Goal: Information Seeking & Learning: Learn about a topic

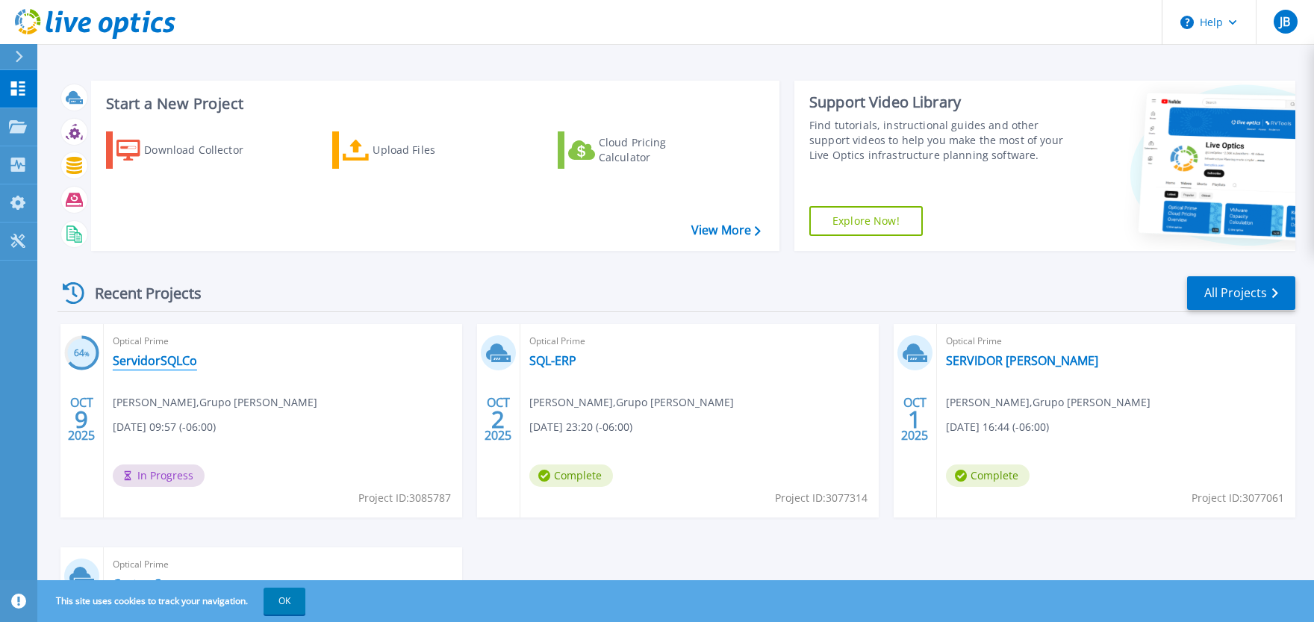
click at [144, 361] on link "ServidorSQLCo" at bounding box center [155, 360] width 84 height 15
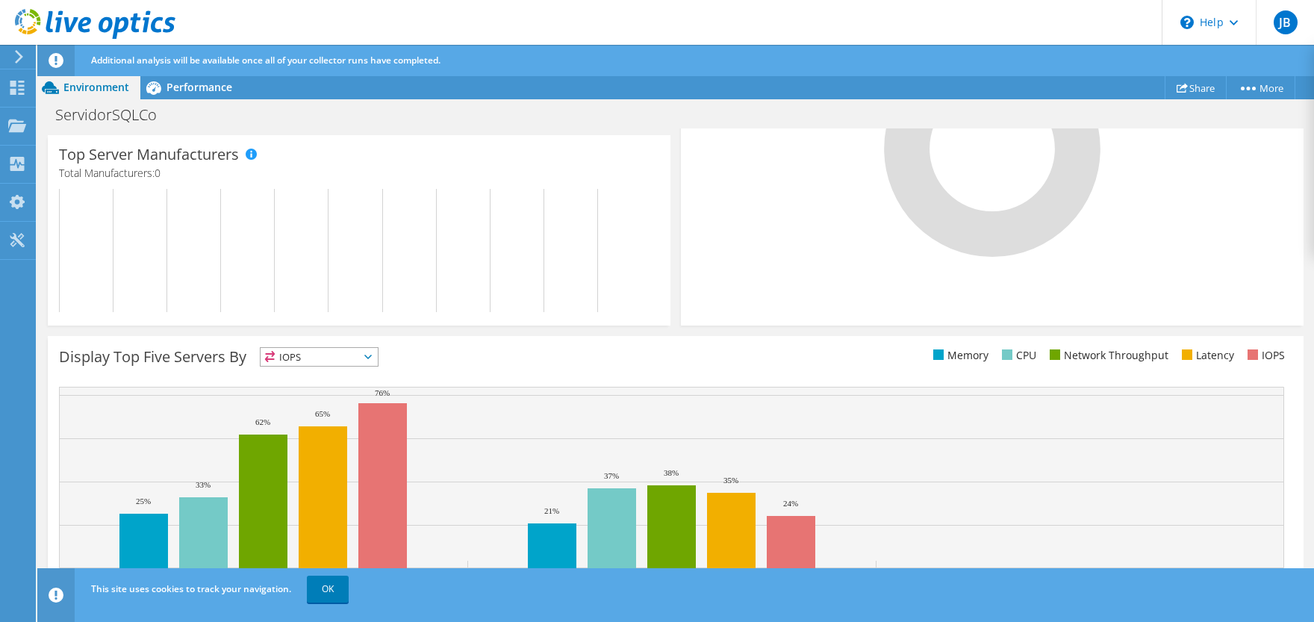
scroll to position [462, 0]
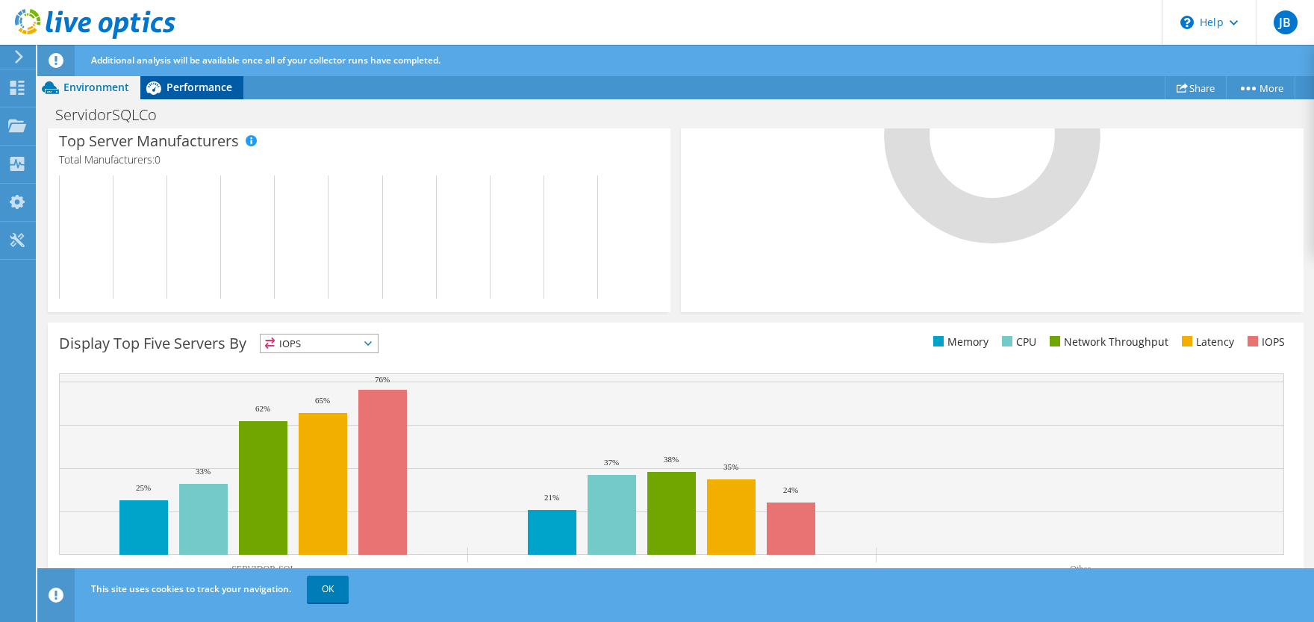
click at [206, 85] on span "Performance" at bounding box center [200, 87] width 66 height 14
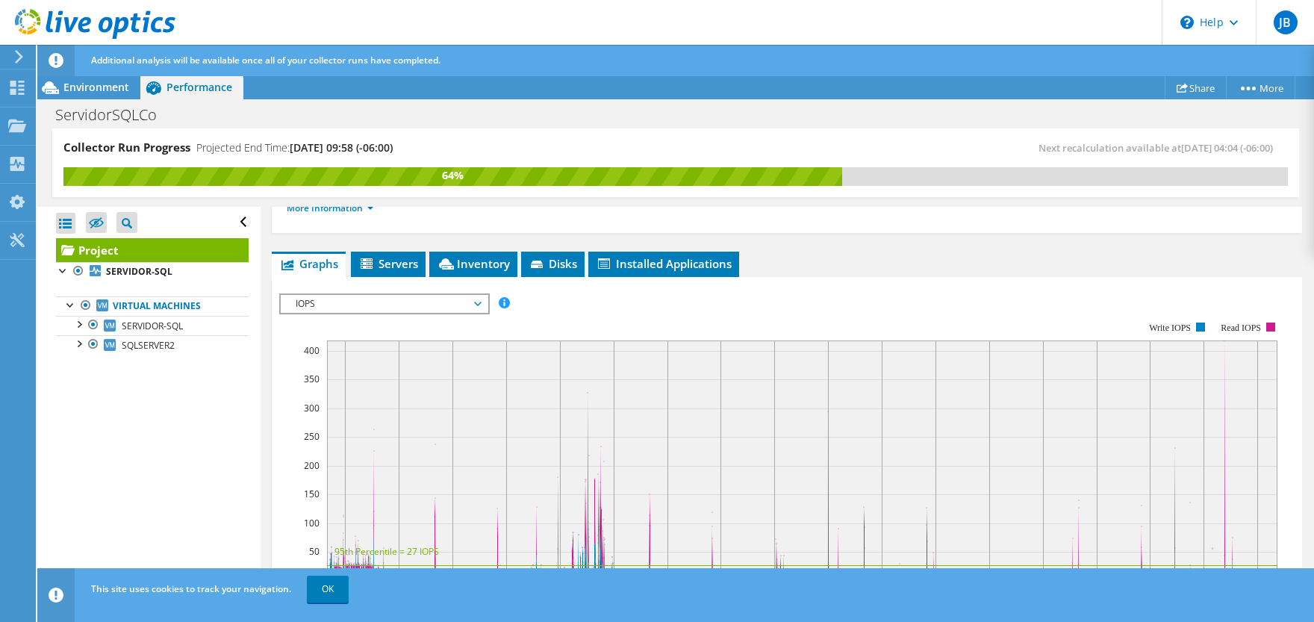
scroll to position [222, 0]
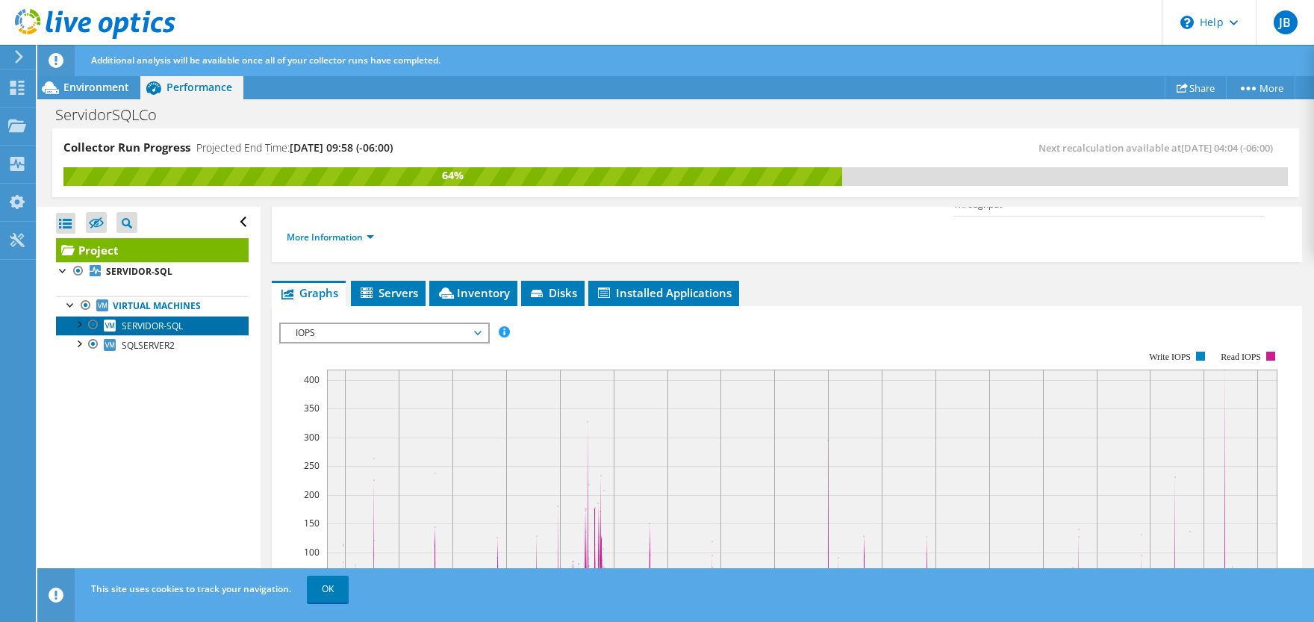
click at [174, 325] on span "SERVIDOR-SQL" at bounding box center [152, 326] width 61 height 13
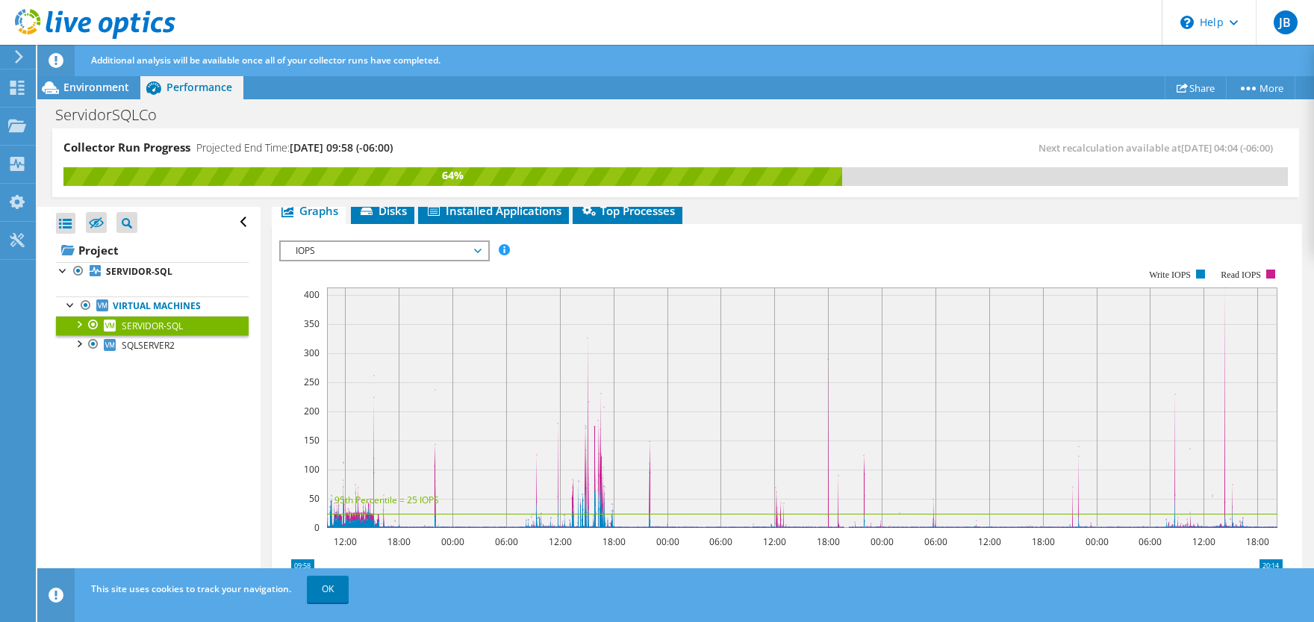
click at [459, 250] on span "IOPS" at bounding box center [384, 251] width 192 height 18
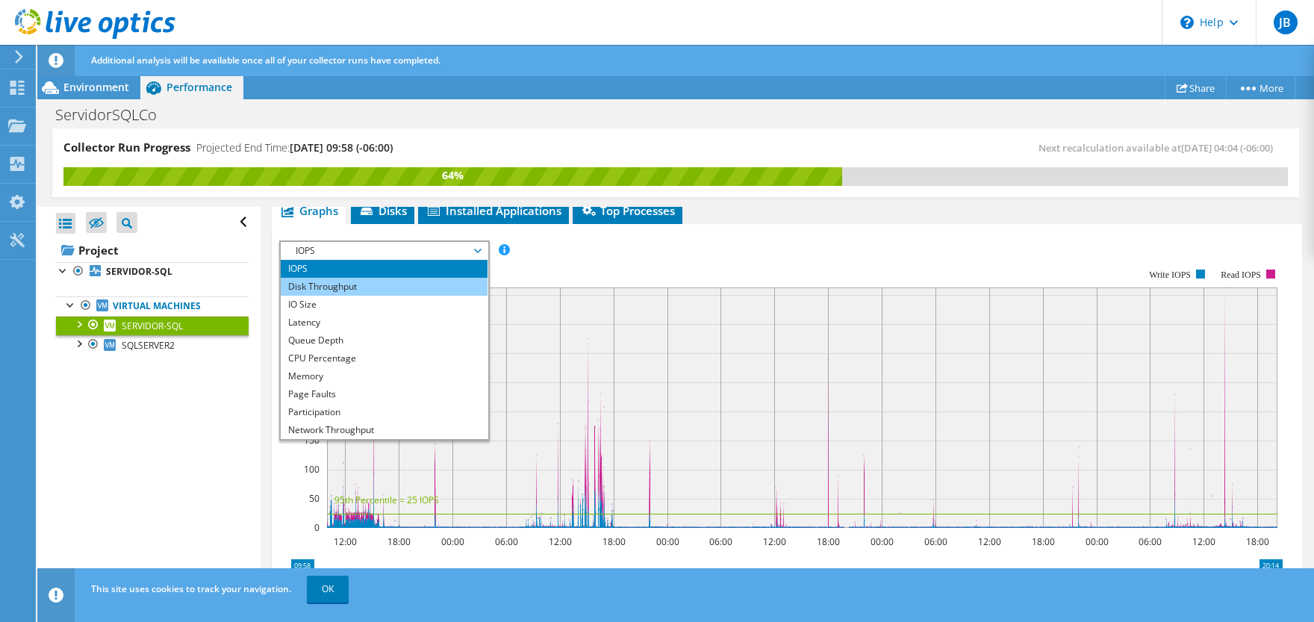
click at [440, 284] on li "Disk Throughput" at bounding box center [384, 287] width 207 height 18
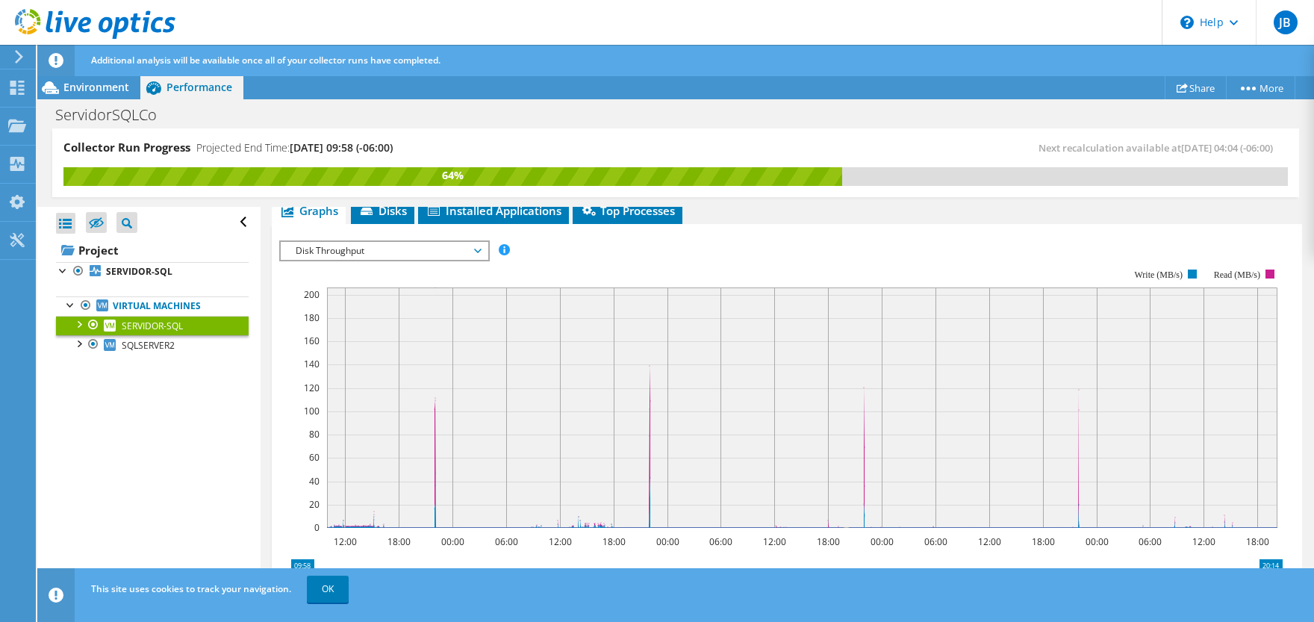
click at [481, 249] on icon at bounding box center [477, 251] width 7 height 4
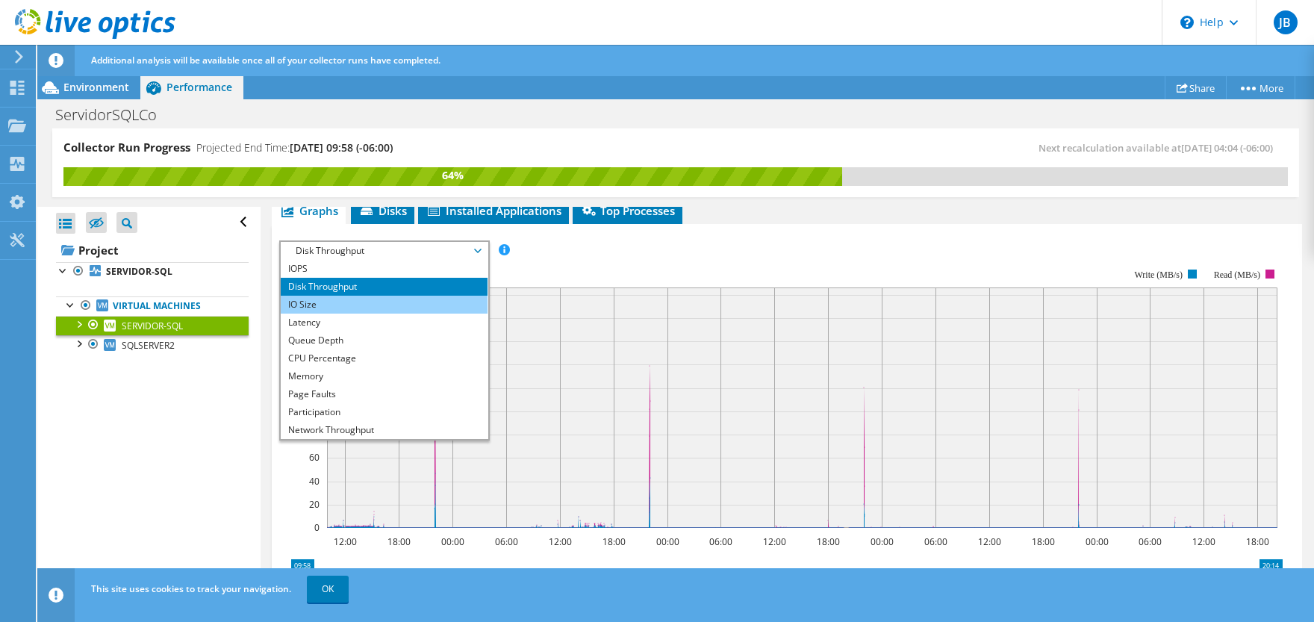
click at [408, 305] on li "IO Size" at bounding box center [384, 305] width 207 height 18
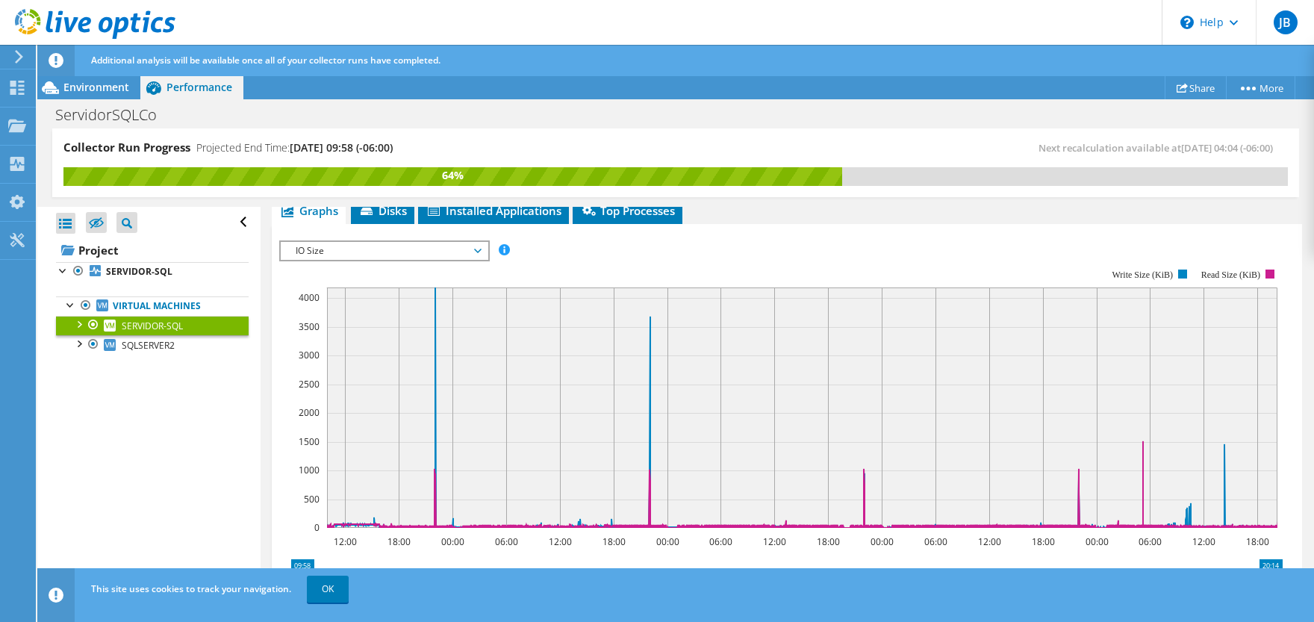
click at [479, 251] on span "IO Size" at bounding box center [384, 251] width 192 height 18
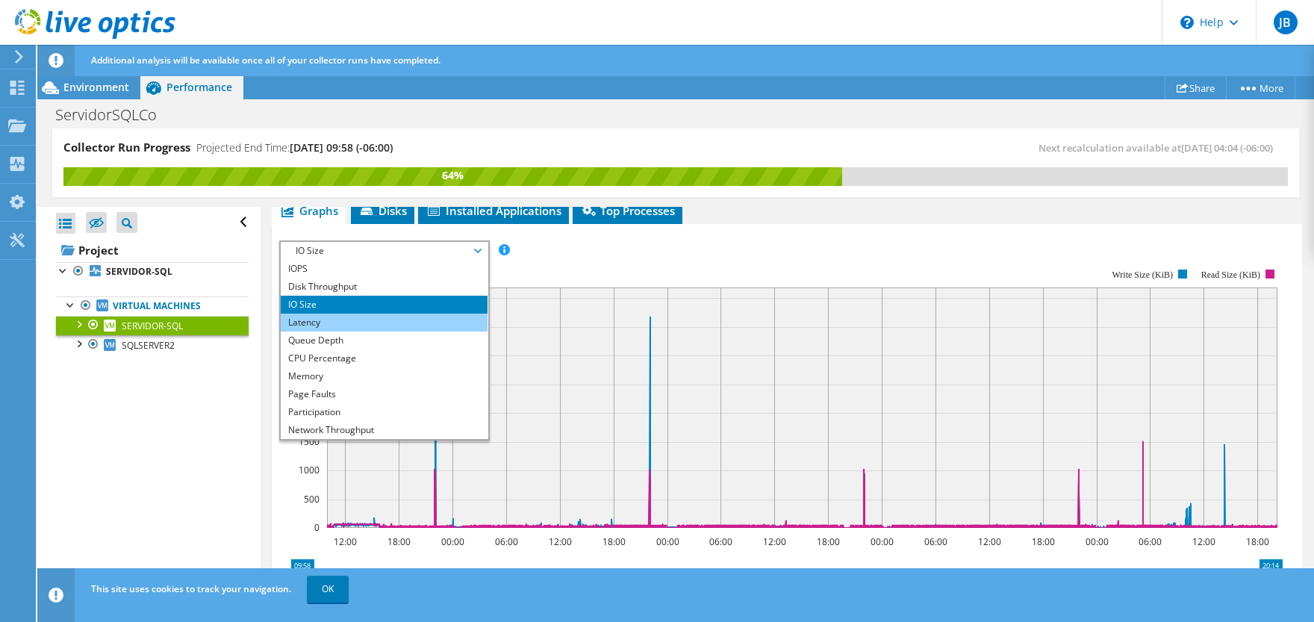
click at [440, 316] on li "Latency" at bounding box center [384, 323] width 207 height 18
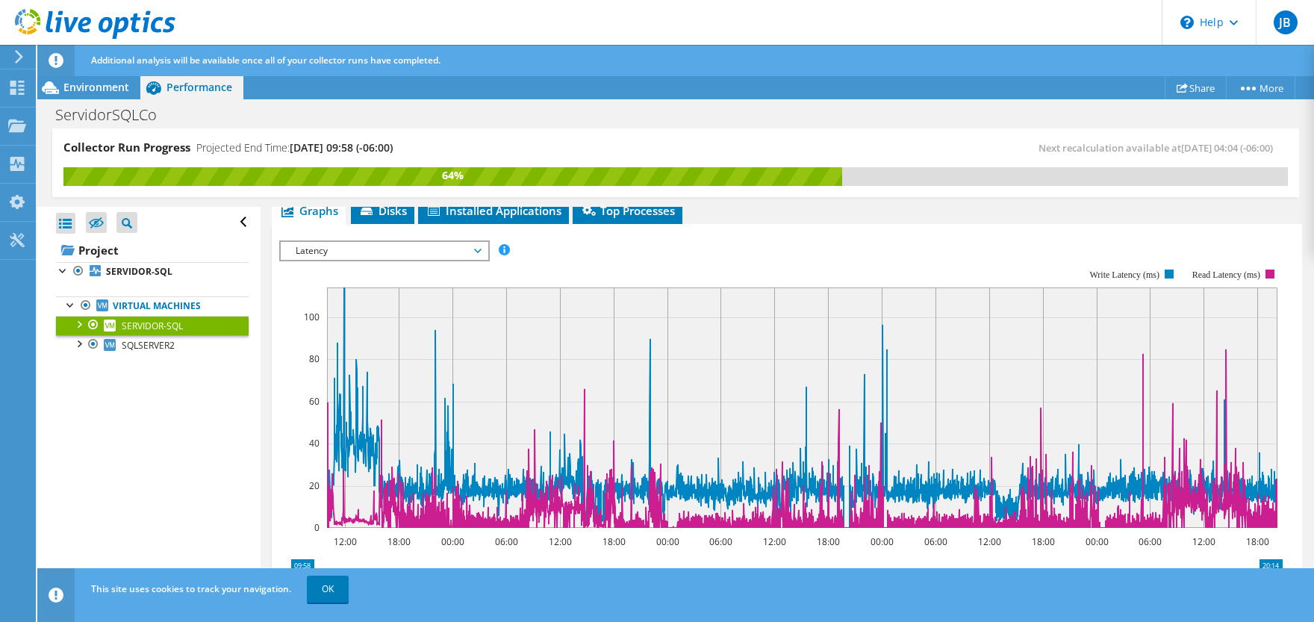
click at [476, 245] on span "Latency" at bounding box center [384, 251] width 192 height 18
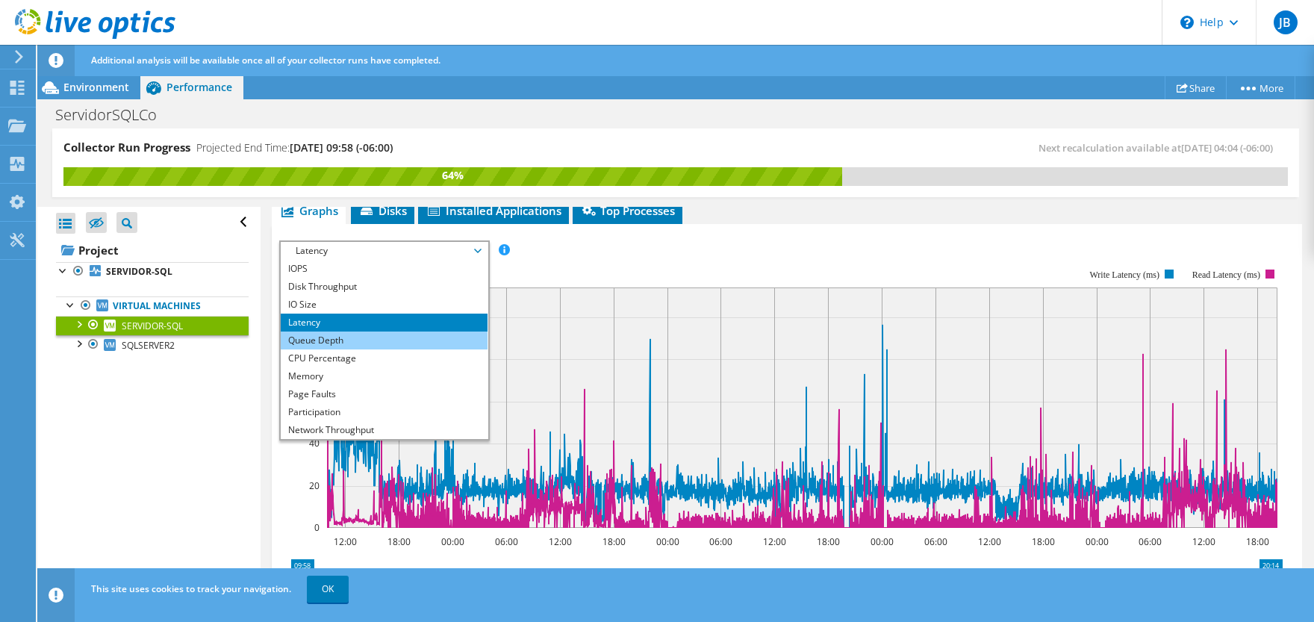
click at [388, 341] on li "Queue Depth" at bounding box center [384, 341] width 207 height 18
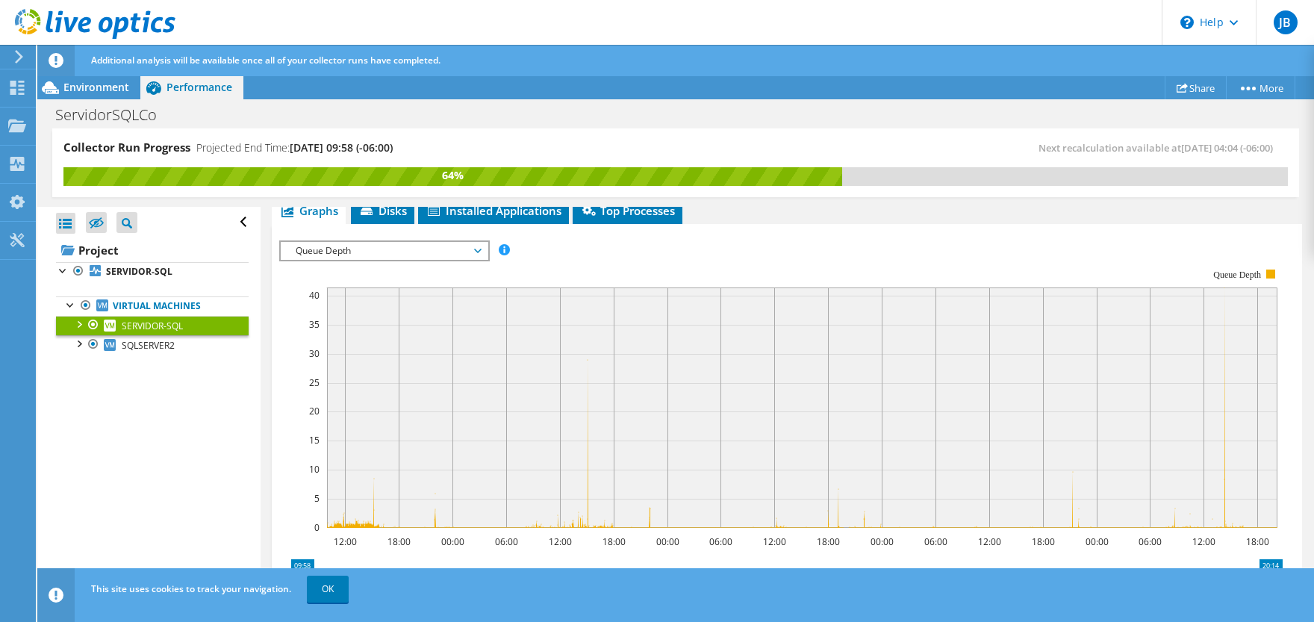
click at [476, 246] on span "Queue Depth" at bounding box center [384, 251] width 192 height 18
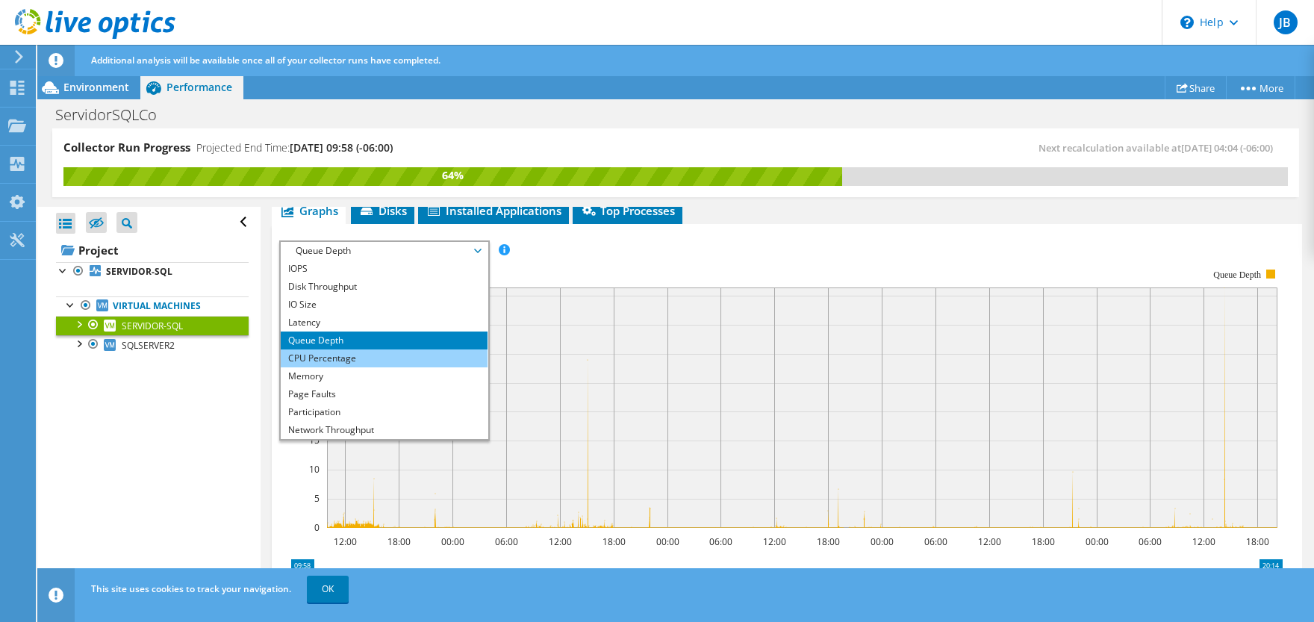
click at [378, 355] on li "CPU Percentage" at bounding box center [384, 358] width 207 height 18
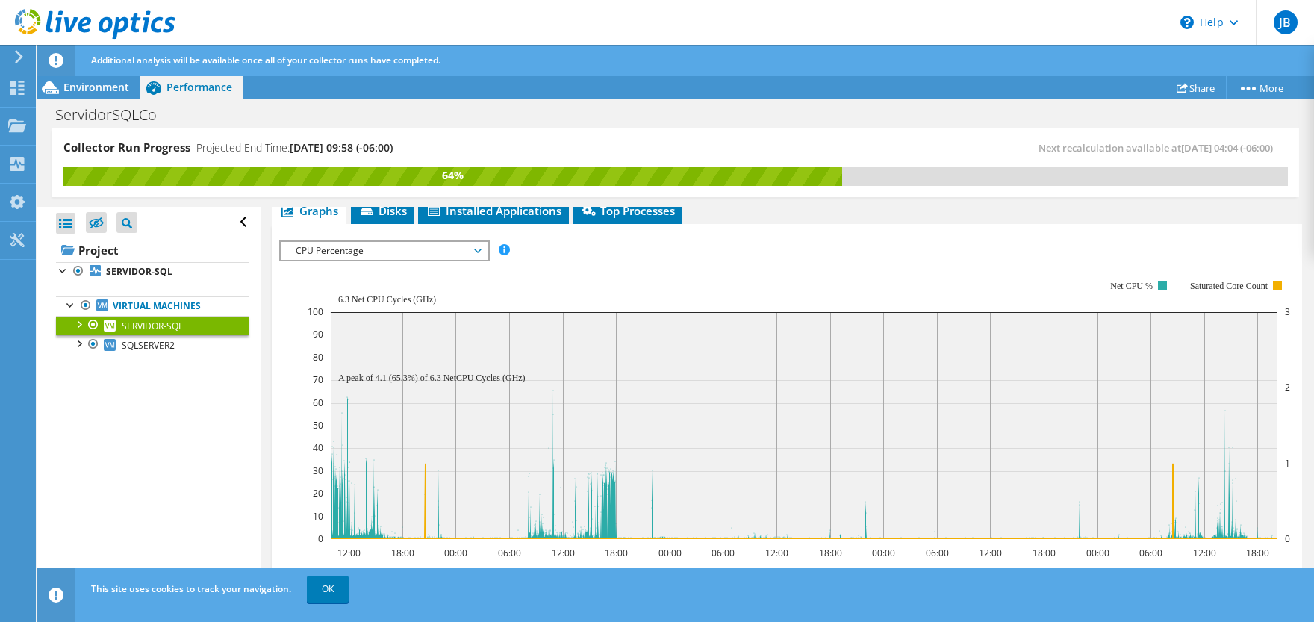
click at [477, 251] on span "CPU Percentage" at bounding box center [384, 251] width 192 height 18
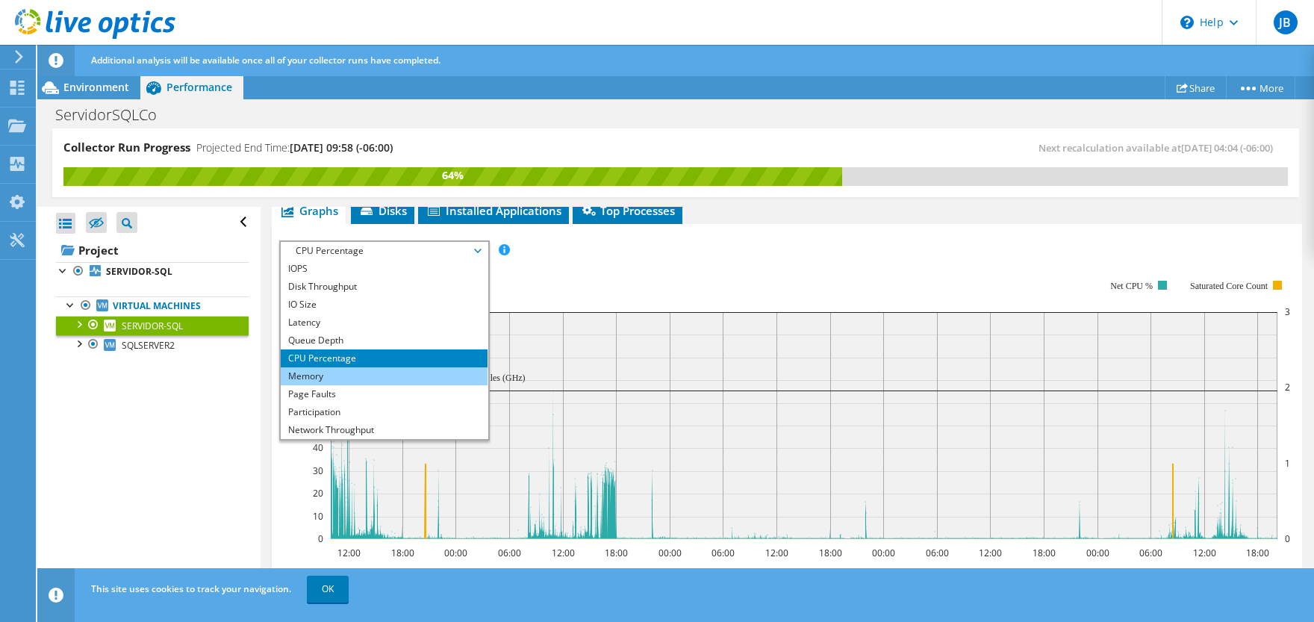
click at [381, 374] on li "Memory" at bounding box center [384, 376] width 207 height 18
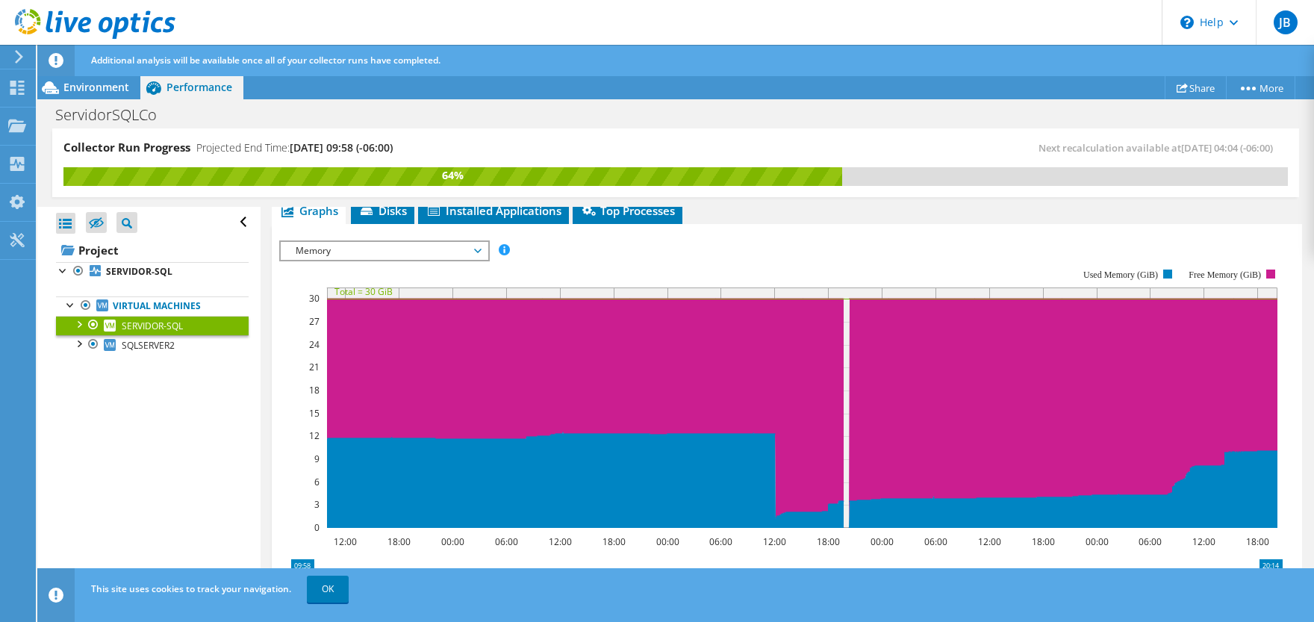
click at [478, 249] on span "Memory" at bounding box center [384, 251] width 192 height 18
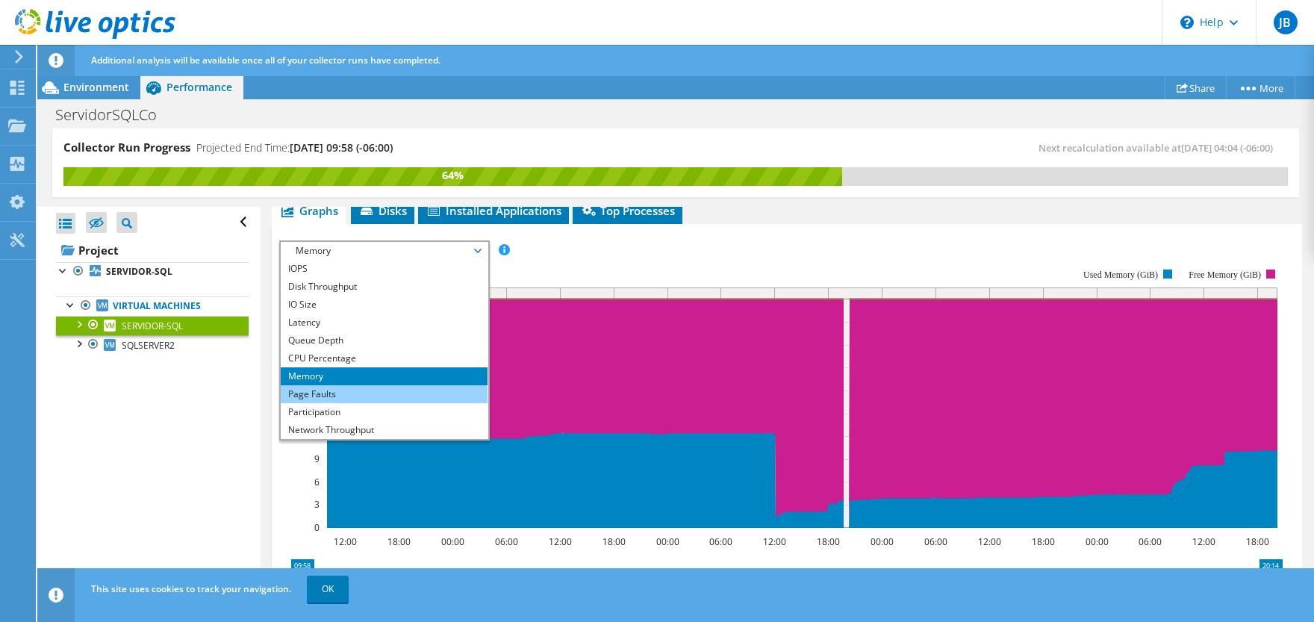
click at [420, 395] on li "Page Faults" at bounding box center [384, 394] width 207 height 18
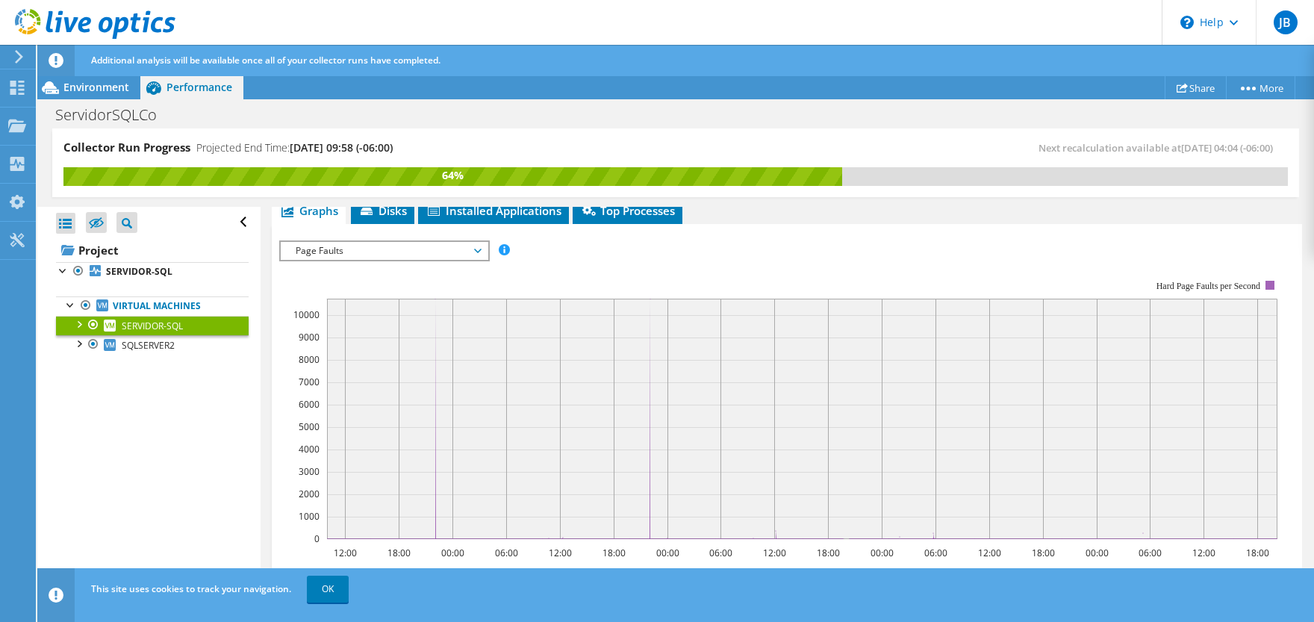
click at [482, 249] on span "Page Faults" at bounding box center [384, 251] width 207 height 18
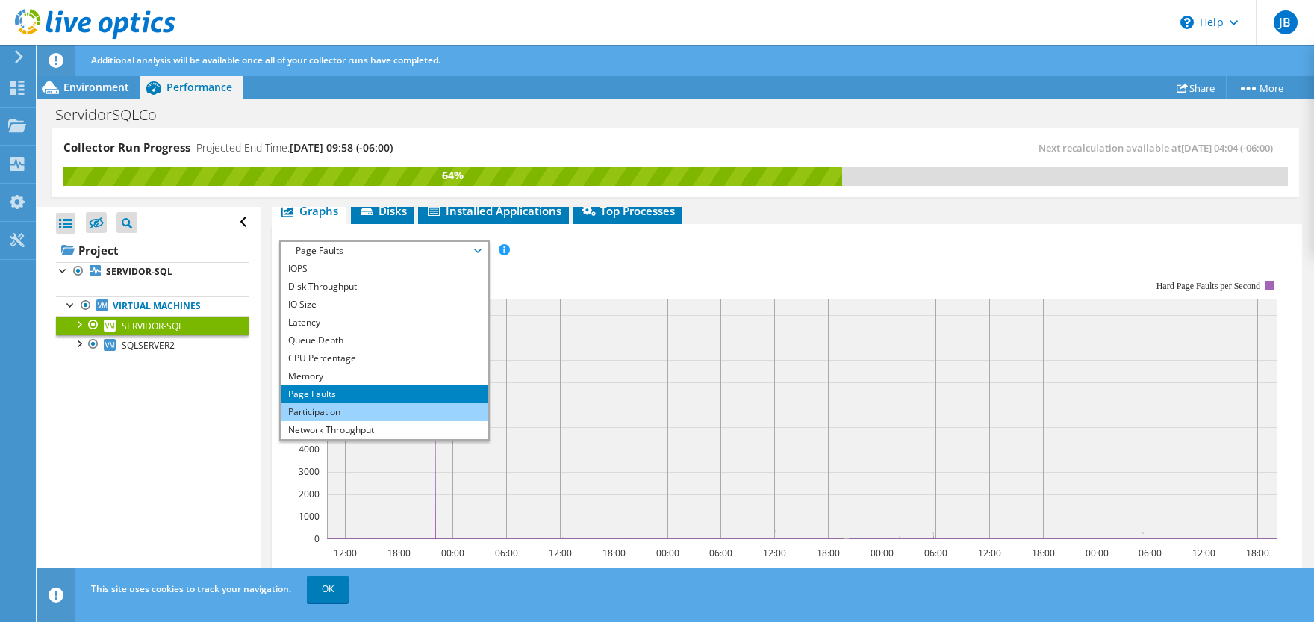
click at [403, 411] on li "Participation" at bounding box center [384, 412] width 207 height 18
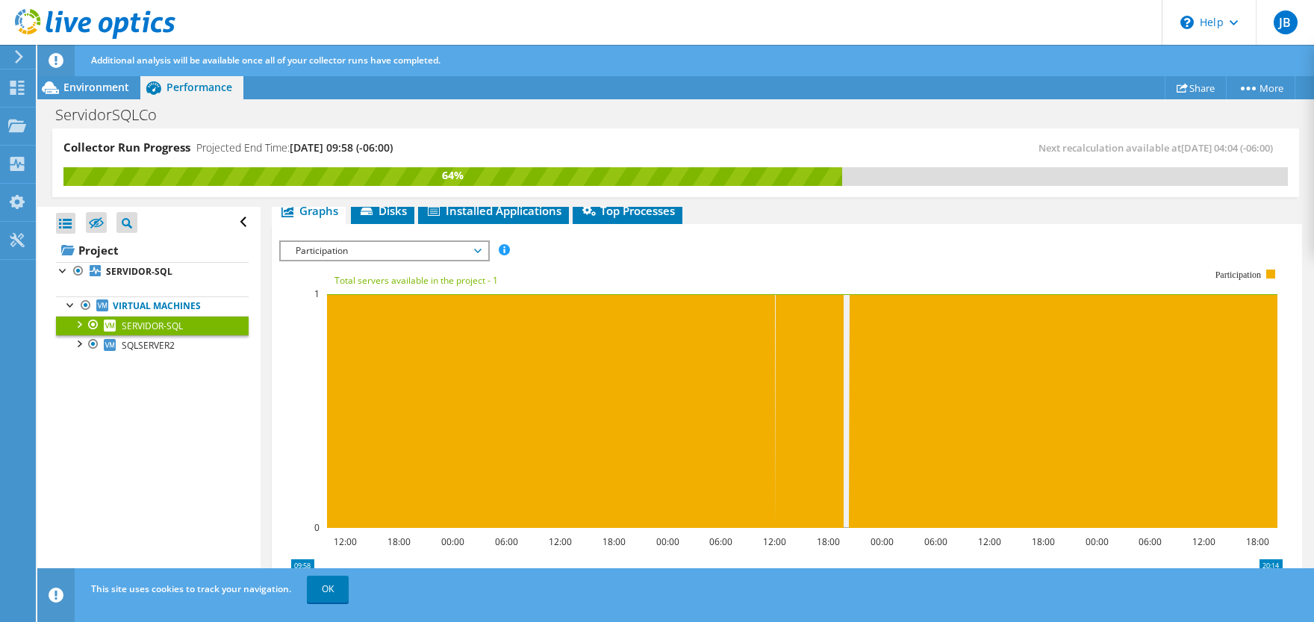
click at [481, 252] on span "Participation" at bounding box center [384, 251] width 207 height 18
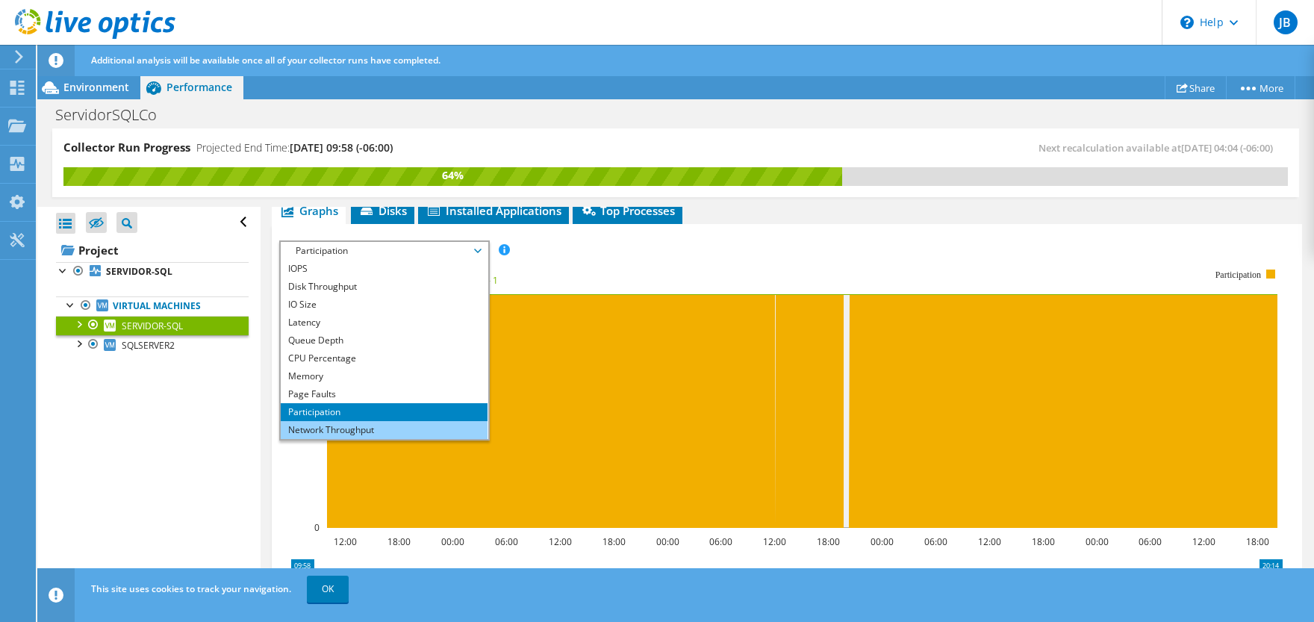
click at [423, 433] on li "Network Throughput" at bounding box center [384, 430] width 207 height 18
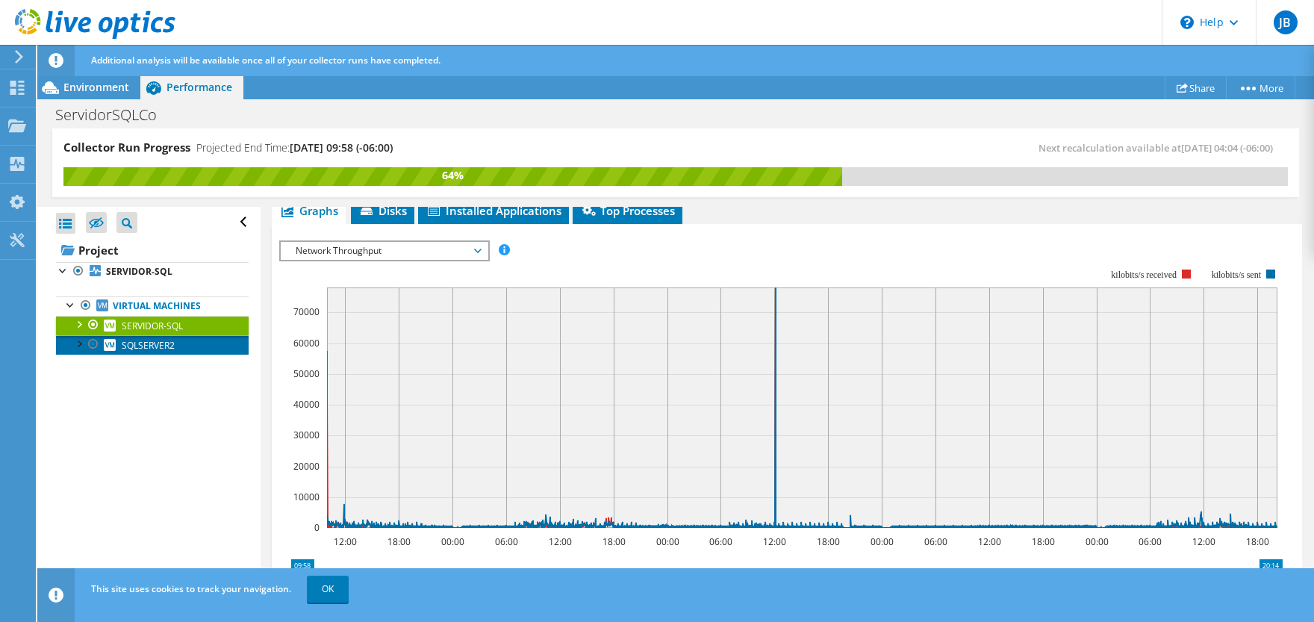
click at [153, 341] on span "SQLSERVER2" at bounding box center [148, 345] width 53 height 13
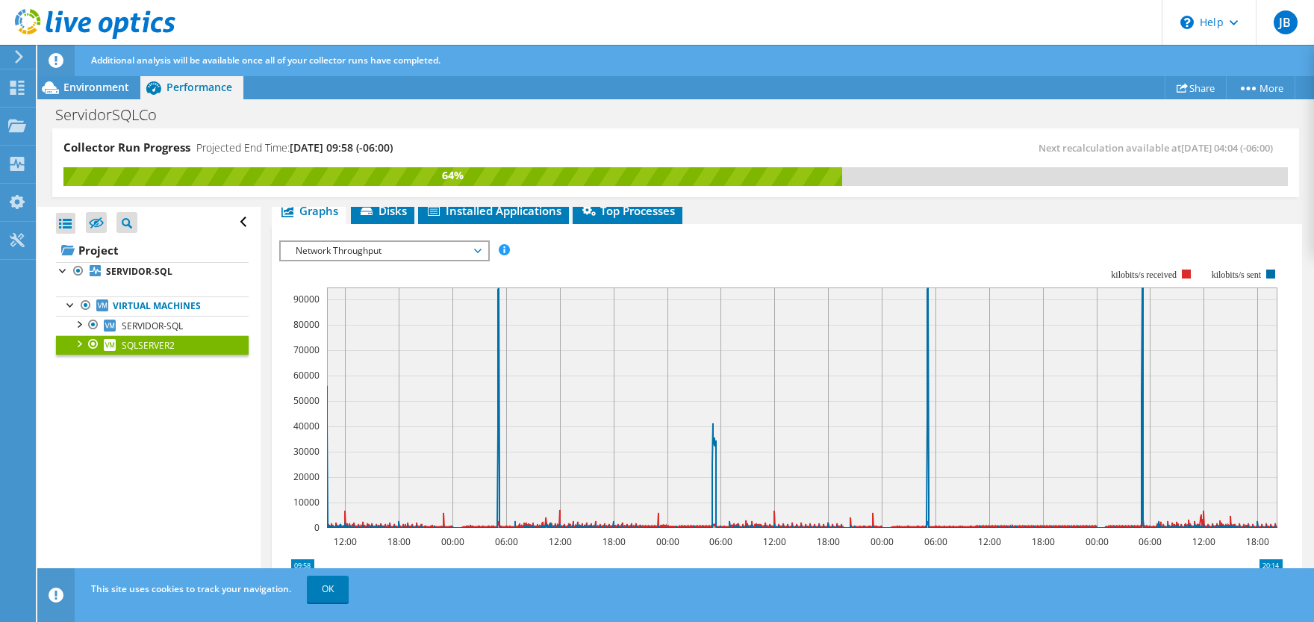
click at [448, 249] on span "Network Throughput" at bounding box center [384, 251] width 192 height 18
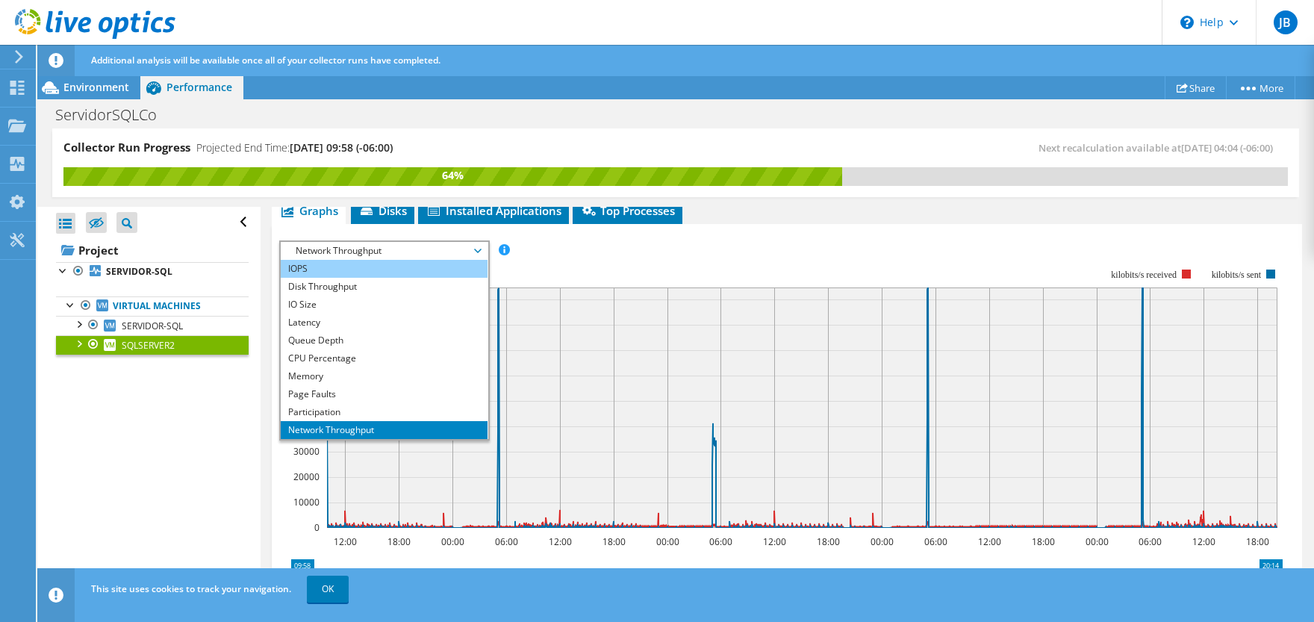
click at [408, 270] on li "IOPS" at bounding box center [384, 269] width 207 height 18
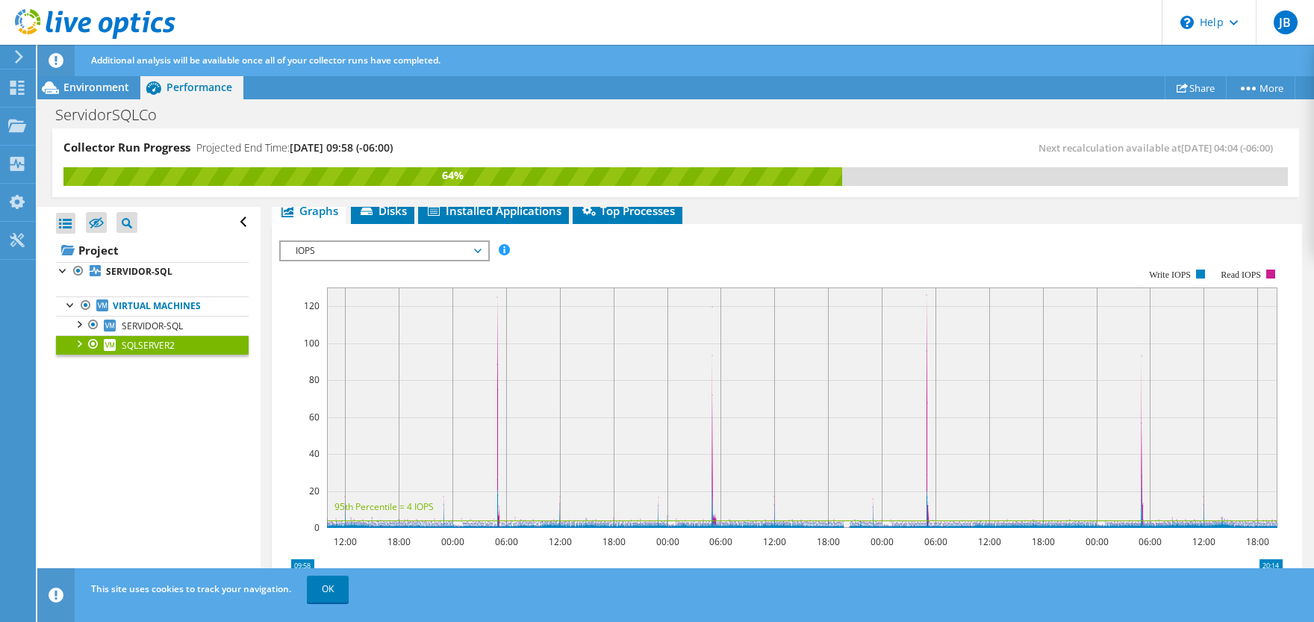
click at [472, 246] on span "IOPS" at bounding box center [384, 251] width 192 height 18
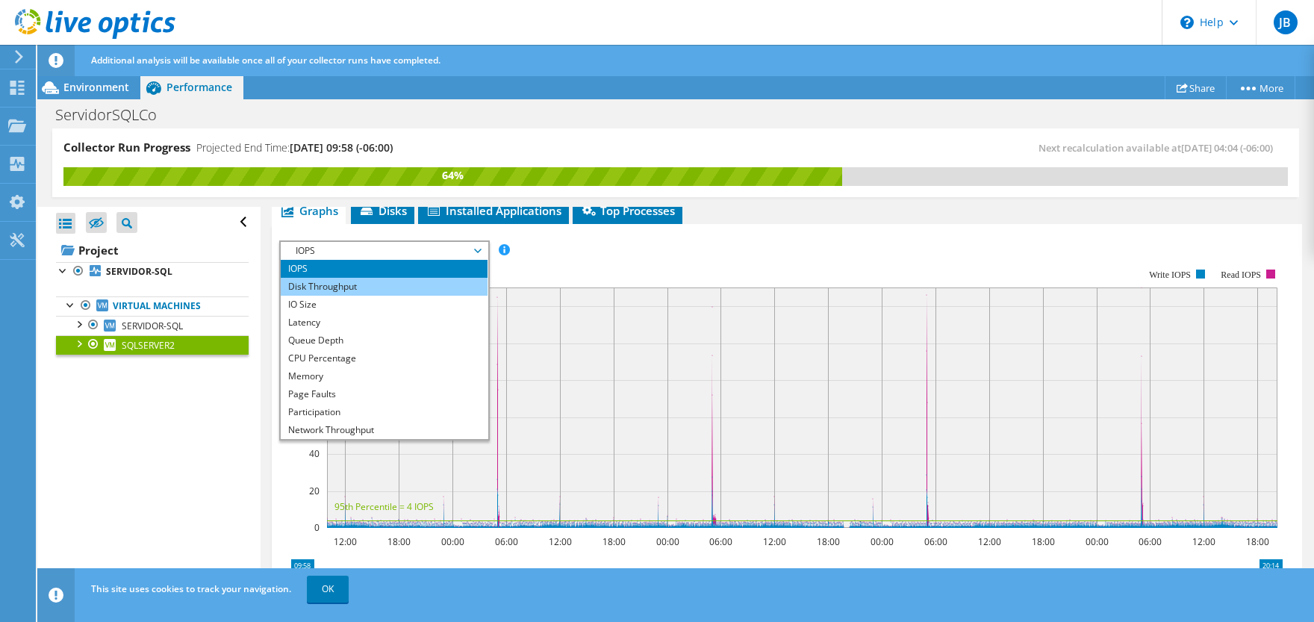
click at [422, 286] on li "Disk Throughput" at bounding box center [384, 287] width 207 height 18
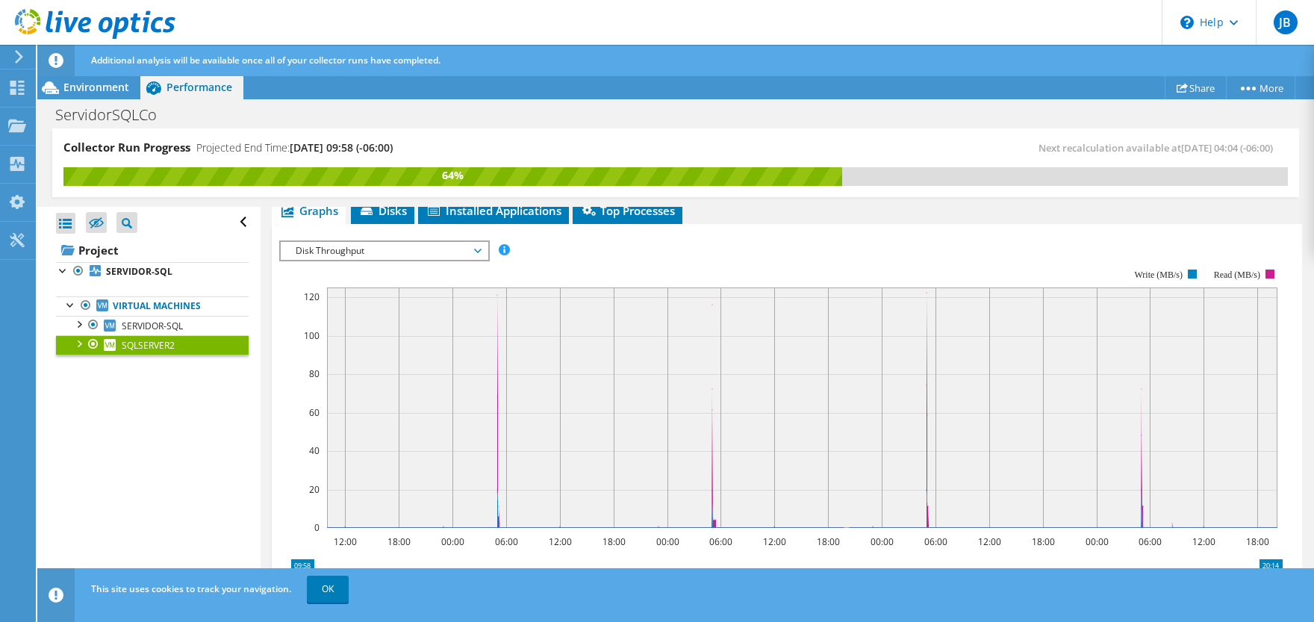
click at [476, 247] on span "Disk Throughput" at bounding box center [384, 251] width 192 height 18
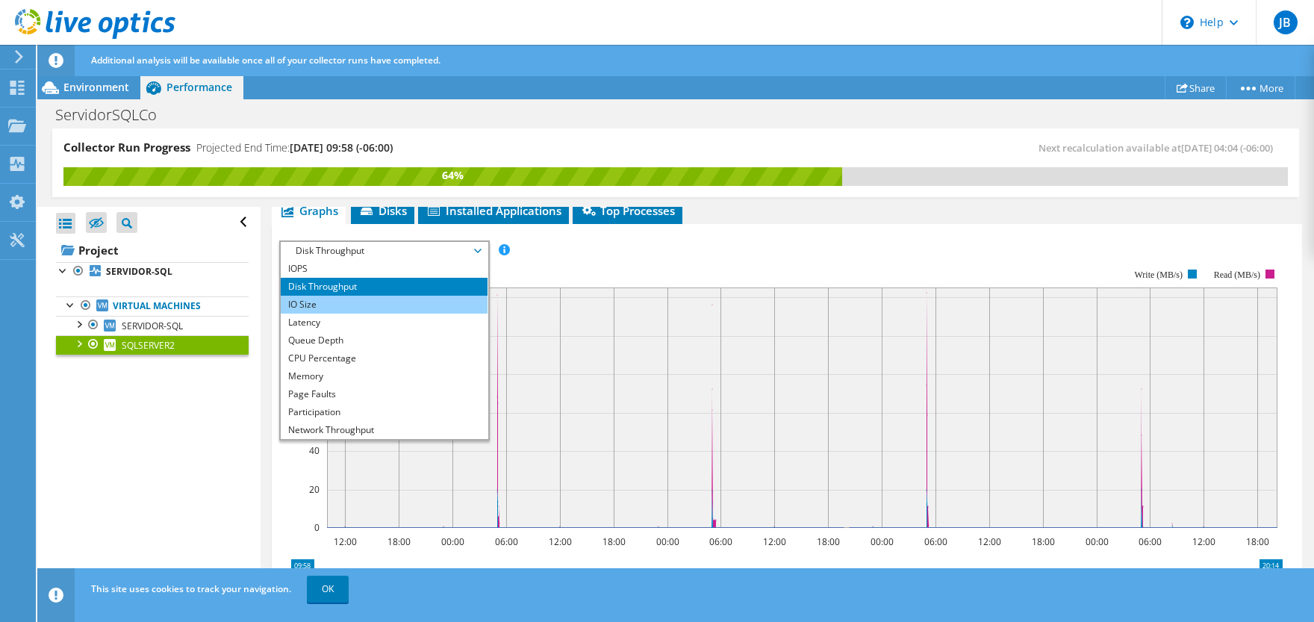
click at [434, 306] on li "IO Size" at bounding box center [384, 305] width 207 height 18
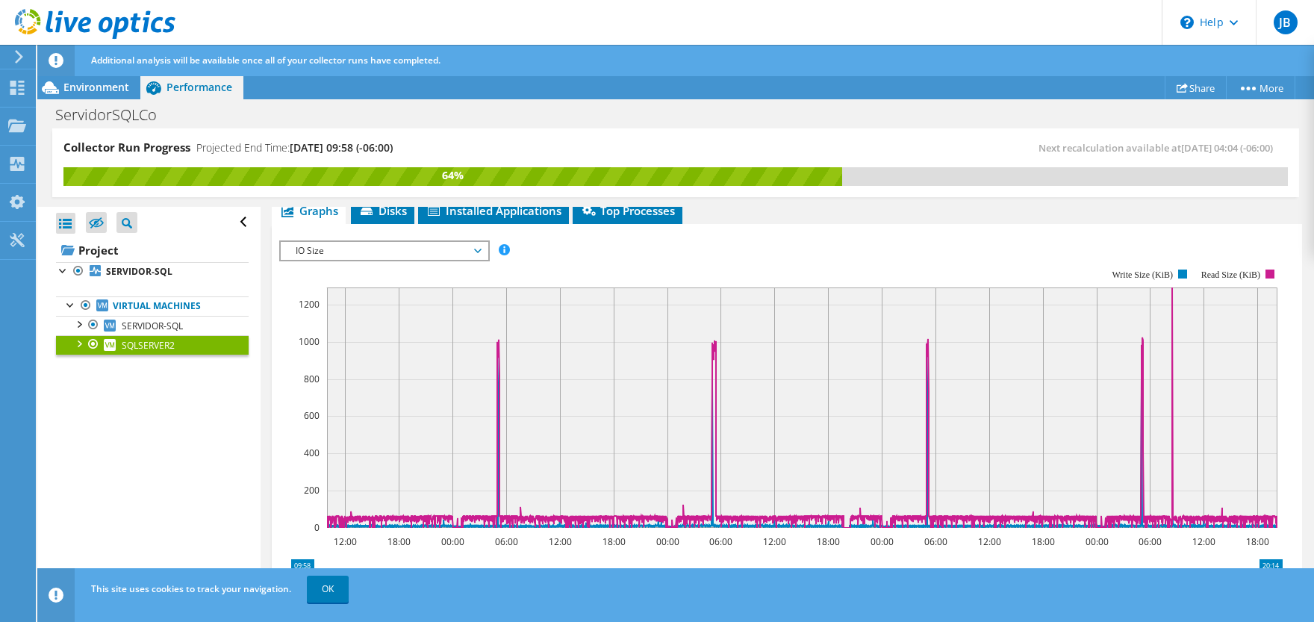
click at [481, 246] on span "IO Size" at bounding box center [384, 251] width 207 height 18
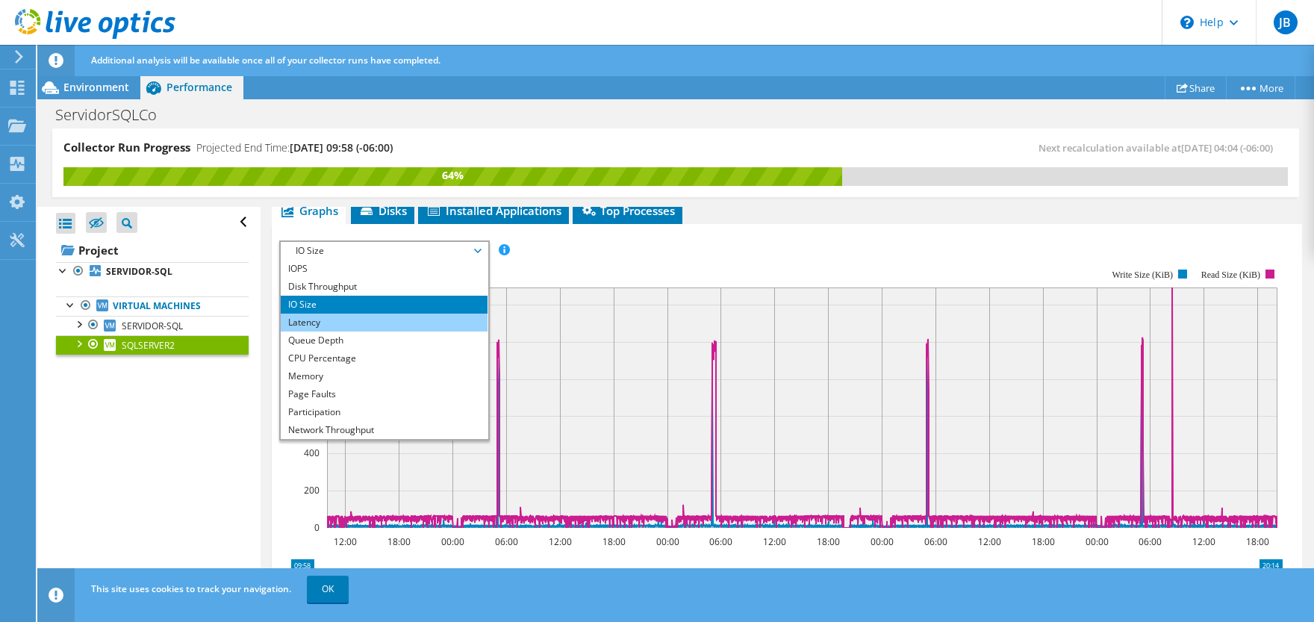
click at [430, 320] on li "Latency" at bounding box center [384, 323] width 207 height 18
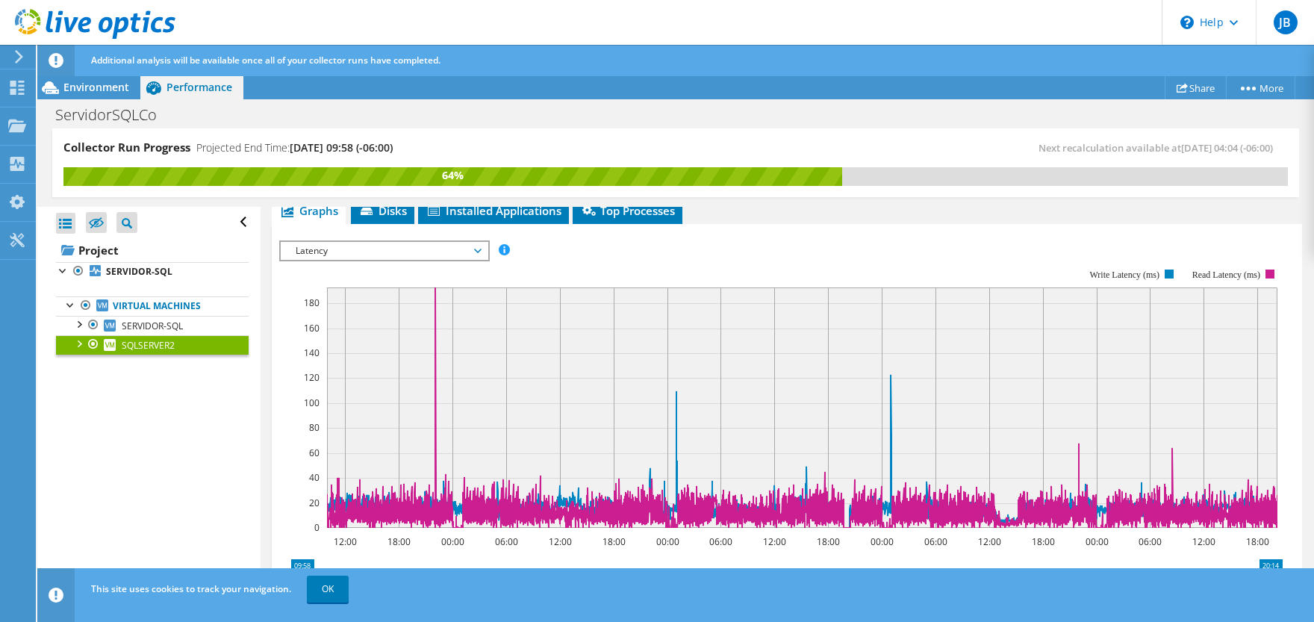
click at [479, 251] on span "Latency" at bounding box center [384, 251] width 192 height 18
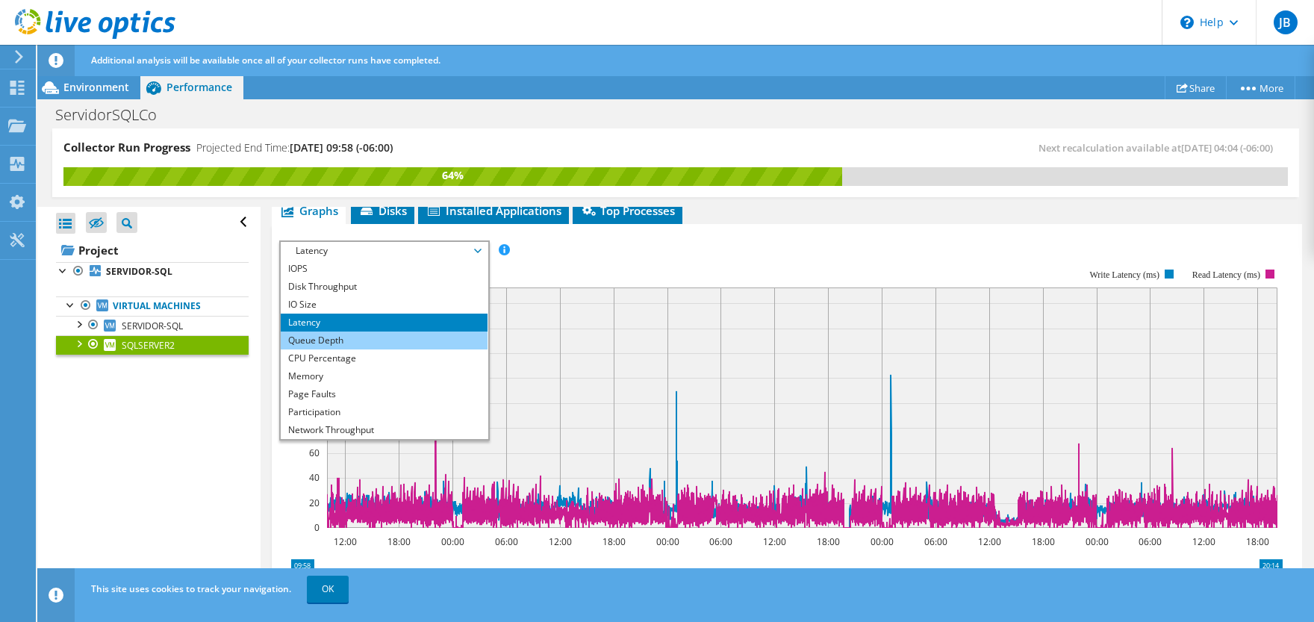
click at [414, 338] on li "Queue Depth" at bounding box center [384, 341] width 207 height 18
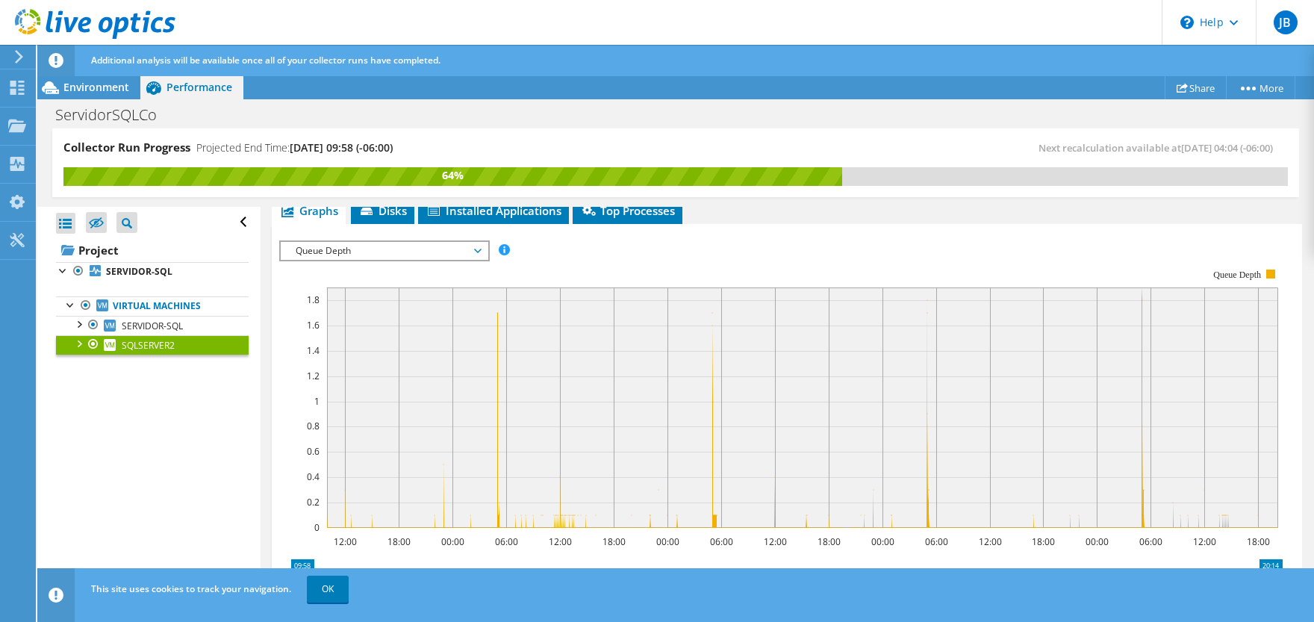
click at [473, 252] on span "Queue Depth" at bounding box center [384, 251] width 192 height 18
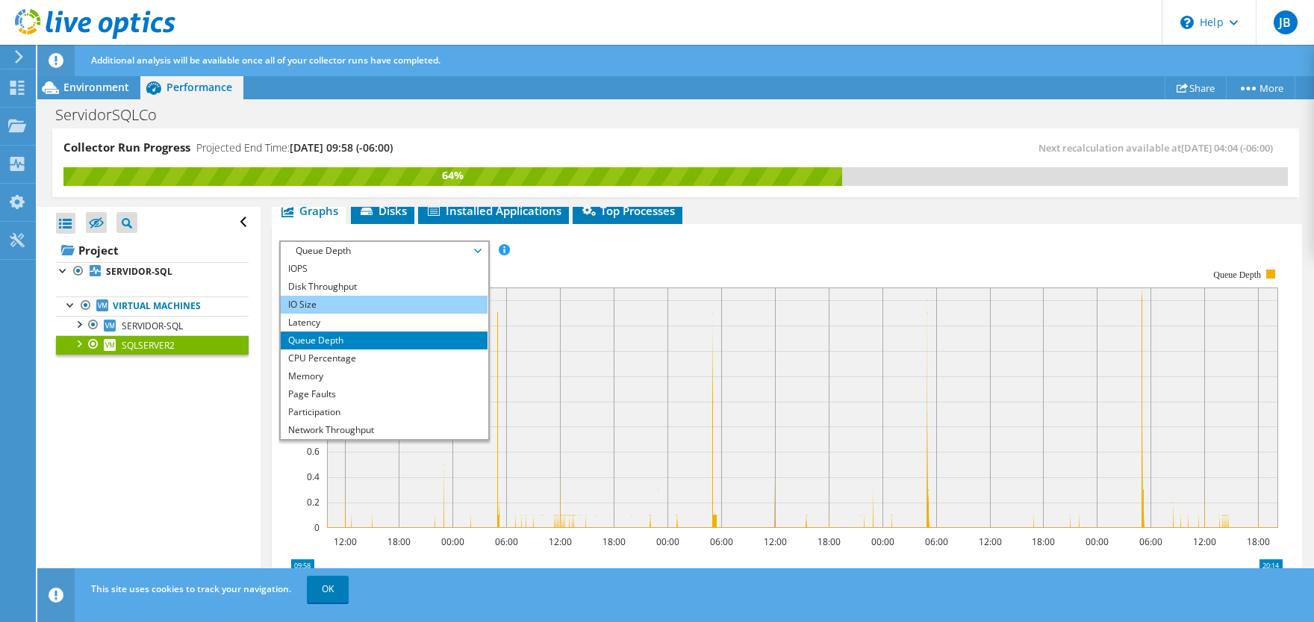
click at [388, 302] on li "IO Size" at bounding box center [384, 305] width 207 height 18
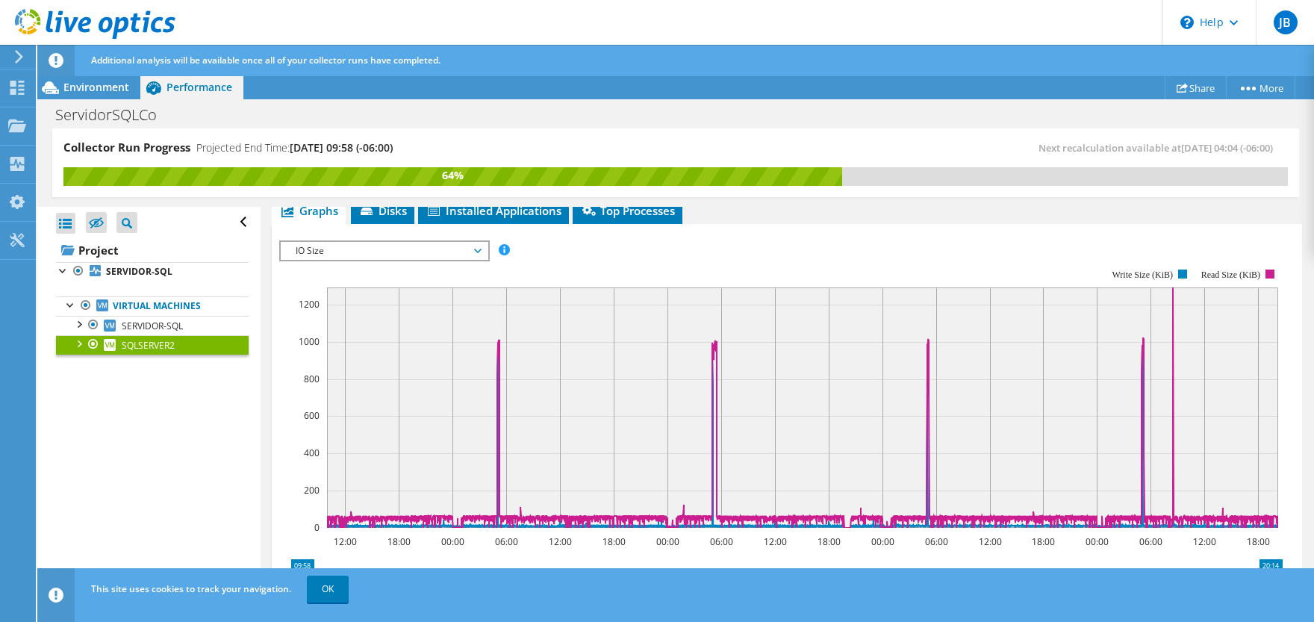
click at [451, 251] on span "IO Size" at bounding box center [384, 251] width 192 height 18
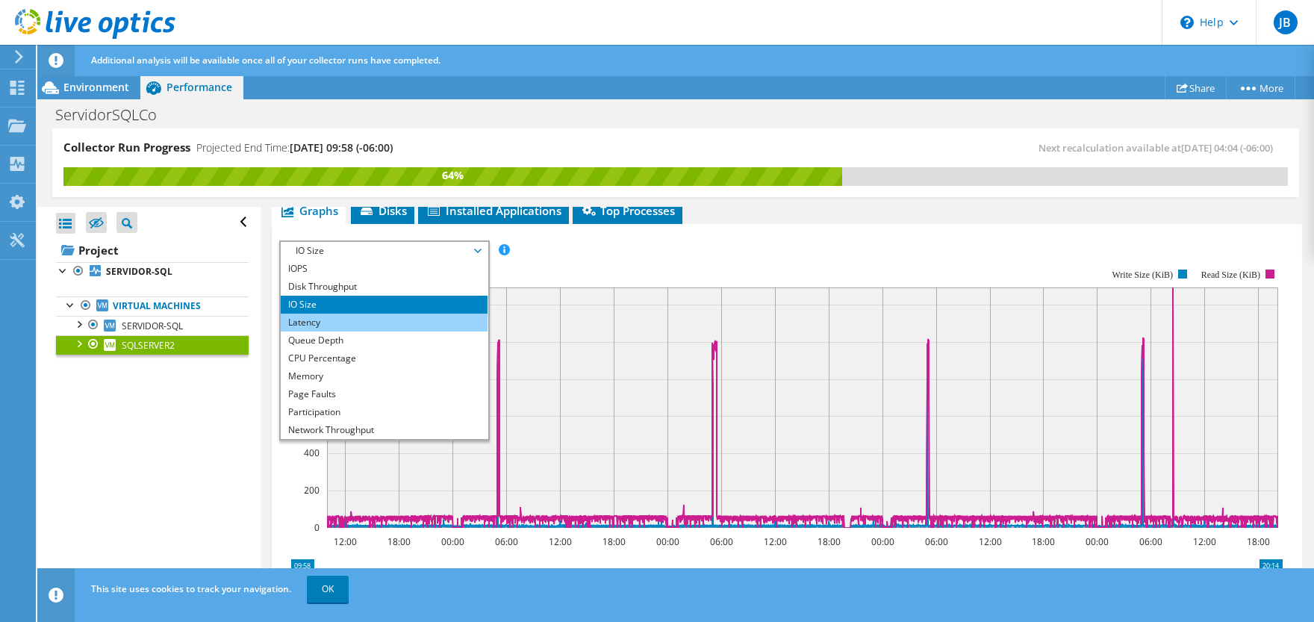
click at [366, 323] on li "Latency" at bounding box center [384, 323] width 207 height 18
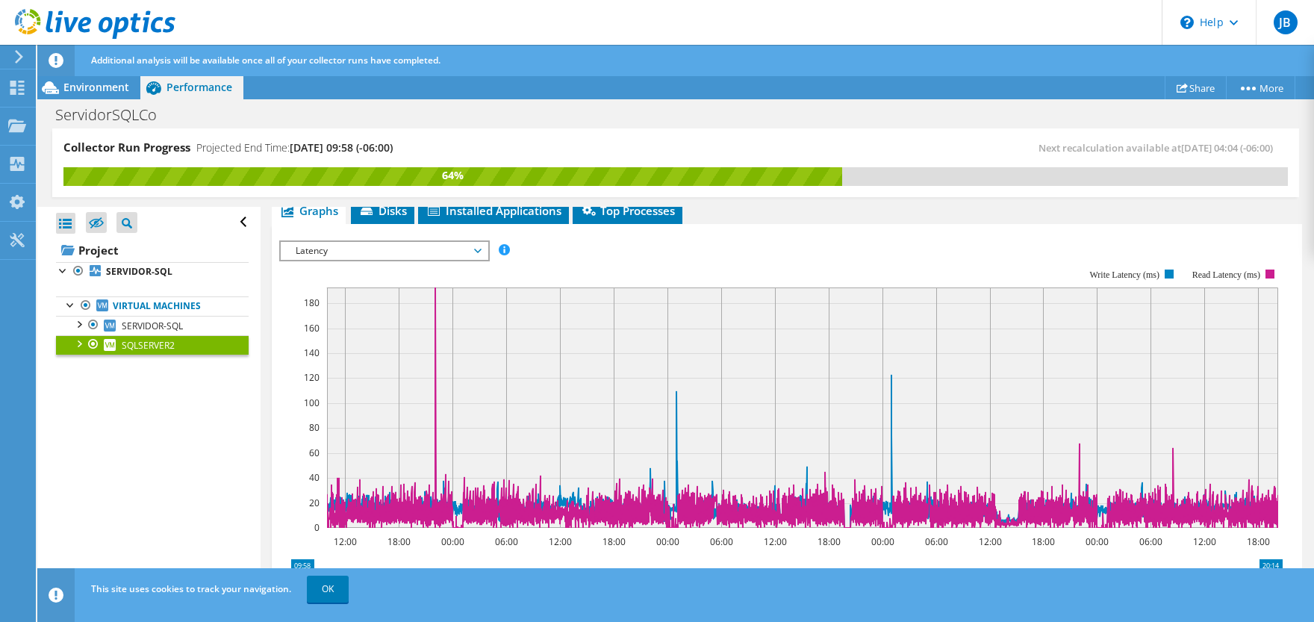
click at [463, 253] on span "Latency" at bounding box center [384, 251] width 192 height 18
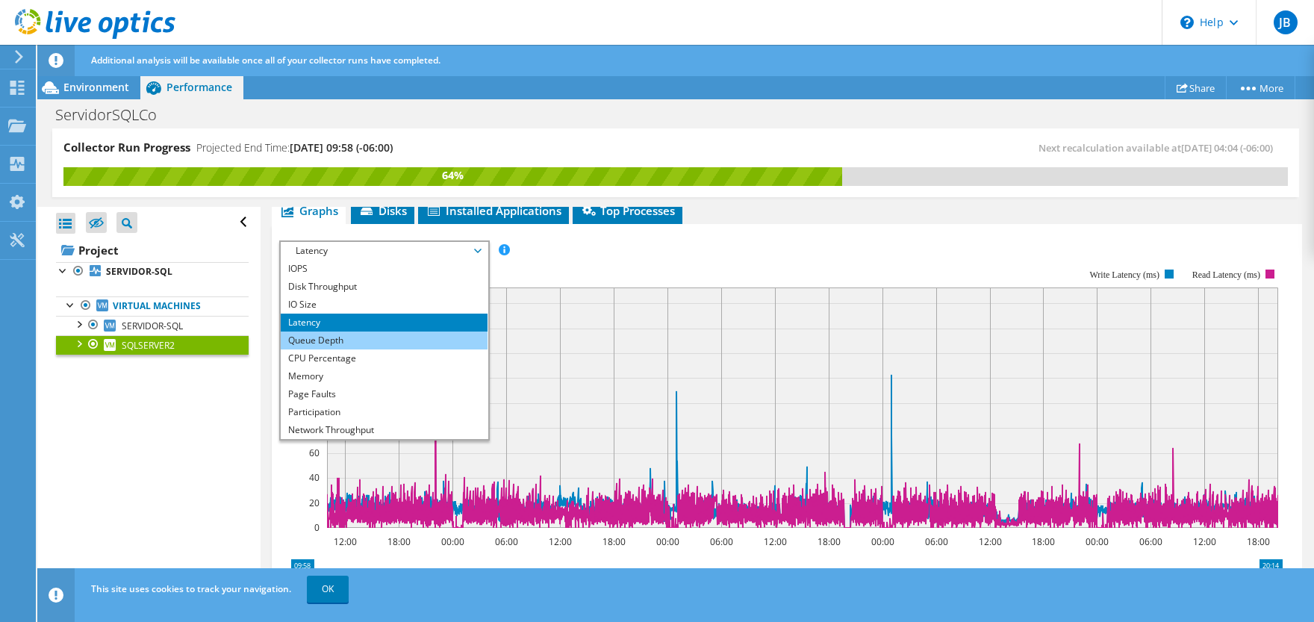
click at [369, 338] on li "Queue Depth" at bounding box center [384, 341] width 207 height 18
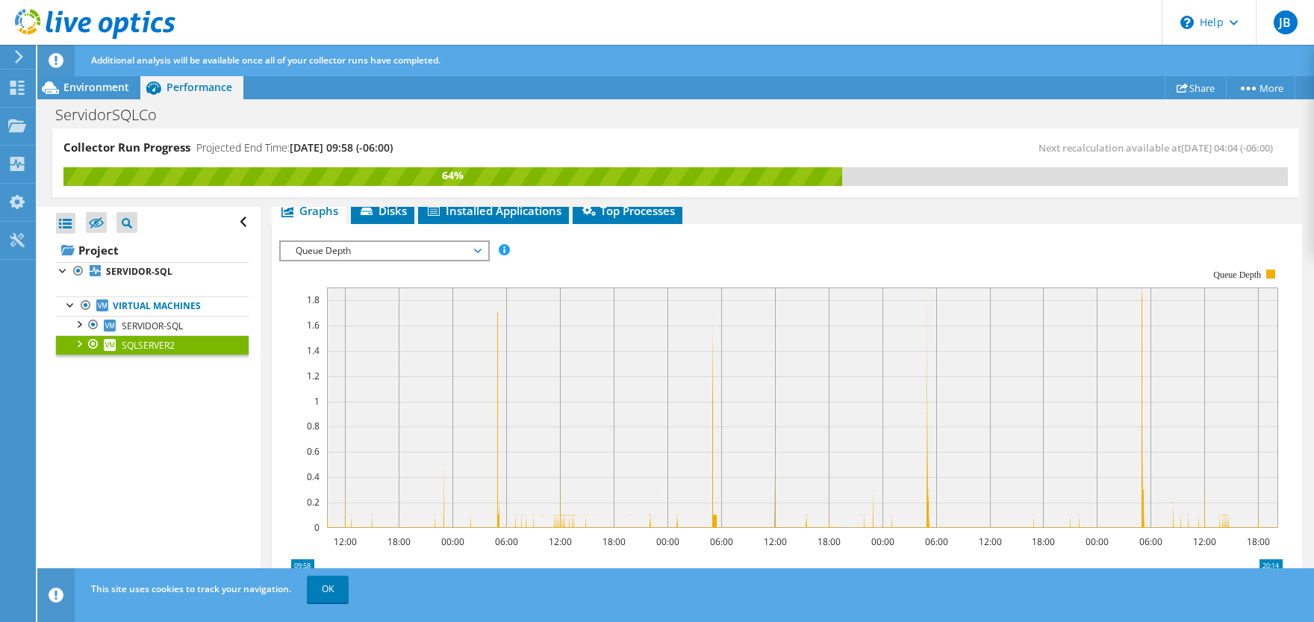
click at [449, 251] on span "Queue Depth" at bounding box center [384, 251] width 192 height 18
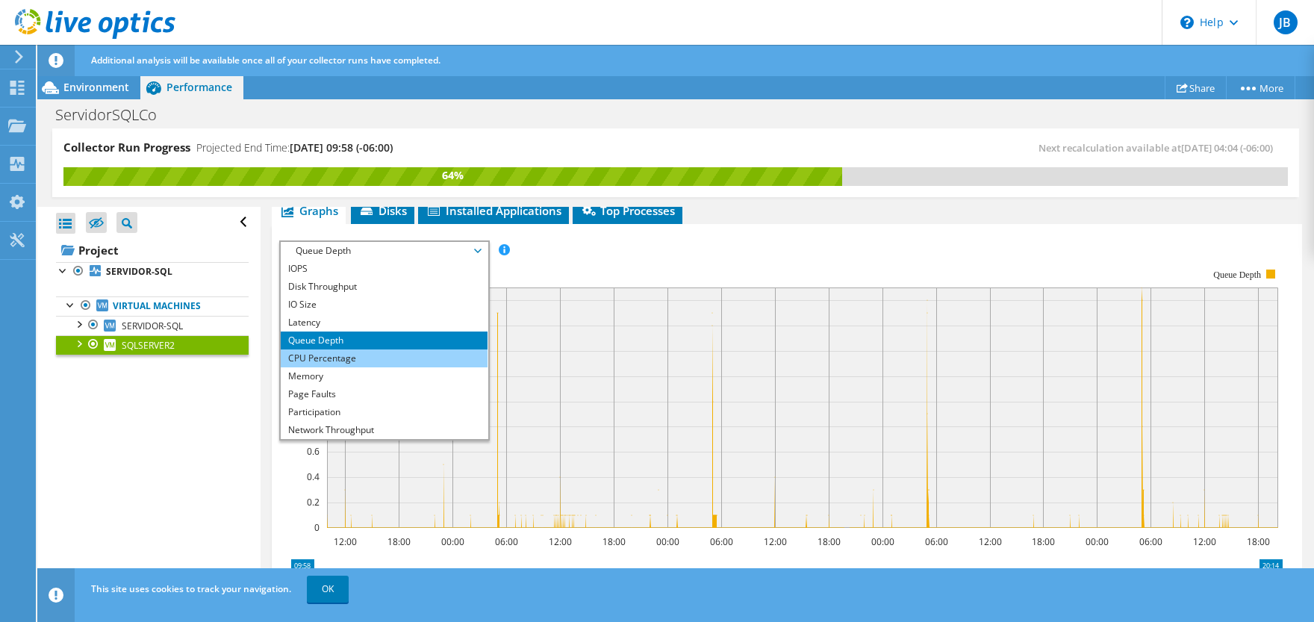
click at [400, 349] on li "CPU Percentage" at bounding box center [384, 358] width 207 height 18
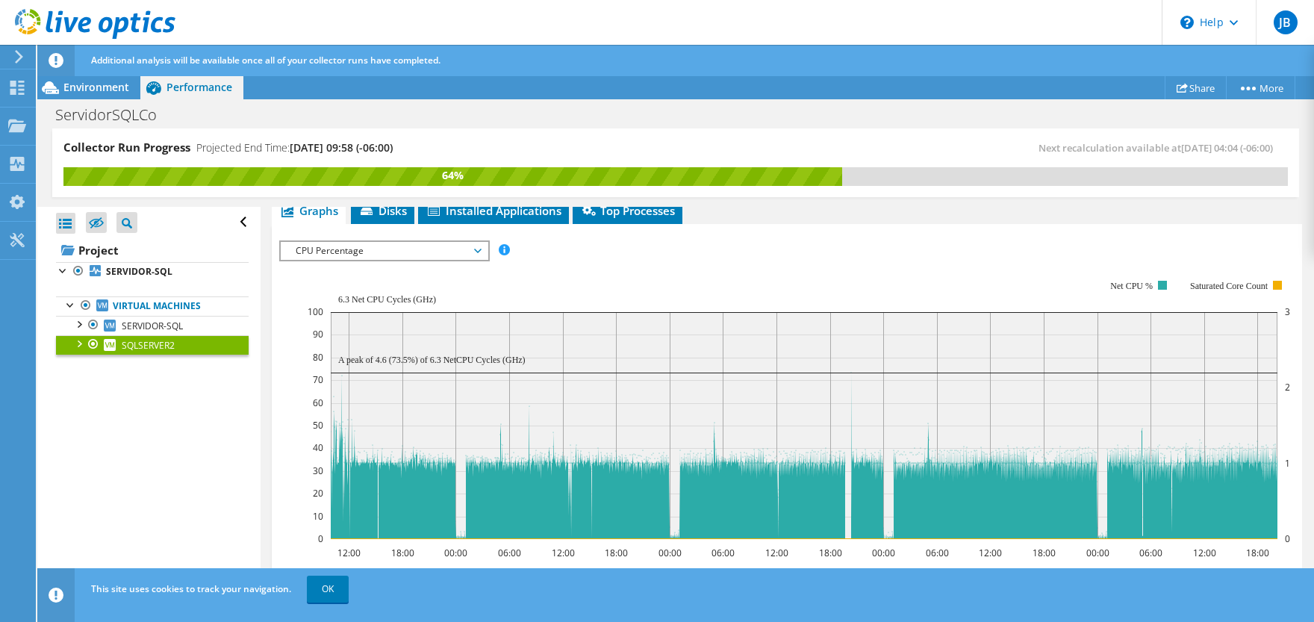
click at [460, 249] on span "CPU Percentage" at bounding box center [384, 251] width 192 height 18
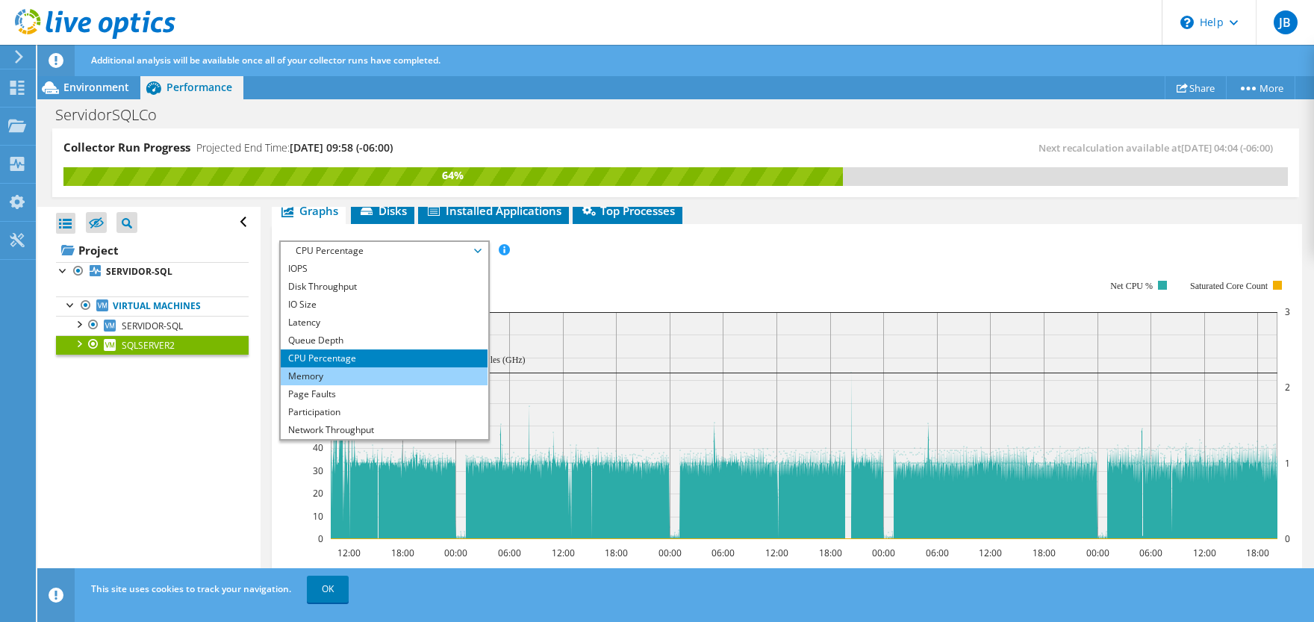
click at [409, 376] on li "Memory" at bounding box center [384, 376] width 207 height 18
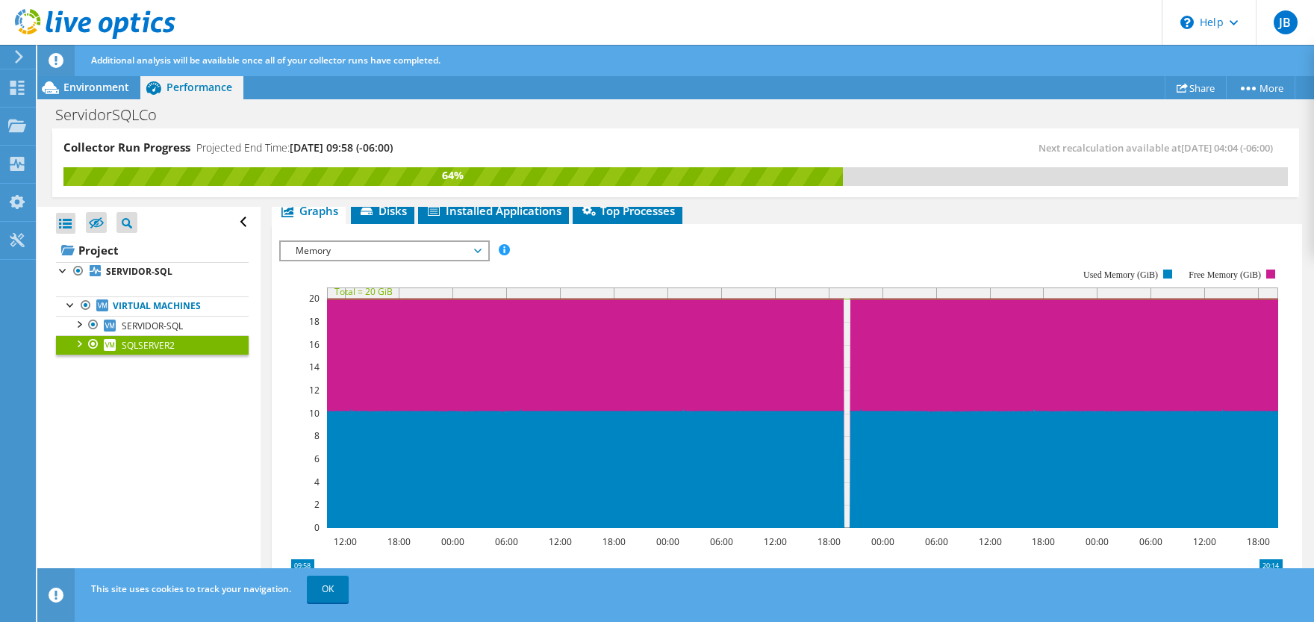
click at [464, 248] on span "Memory" at bounding box center [384, 251] width 192 height 18
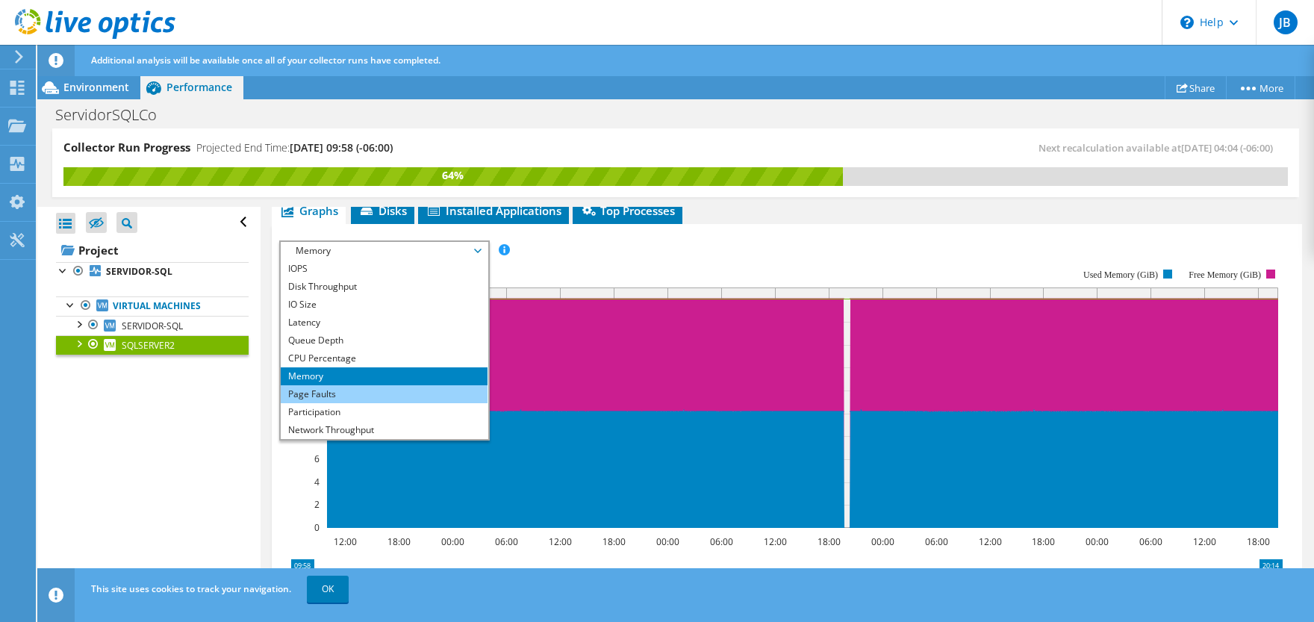
click at [391, 396] on li "Page Faults" at bounding box center [384, 394] width 207 height 18
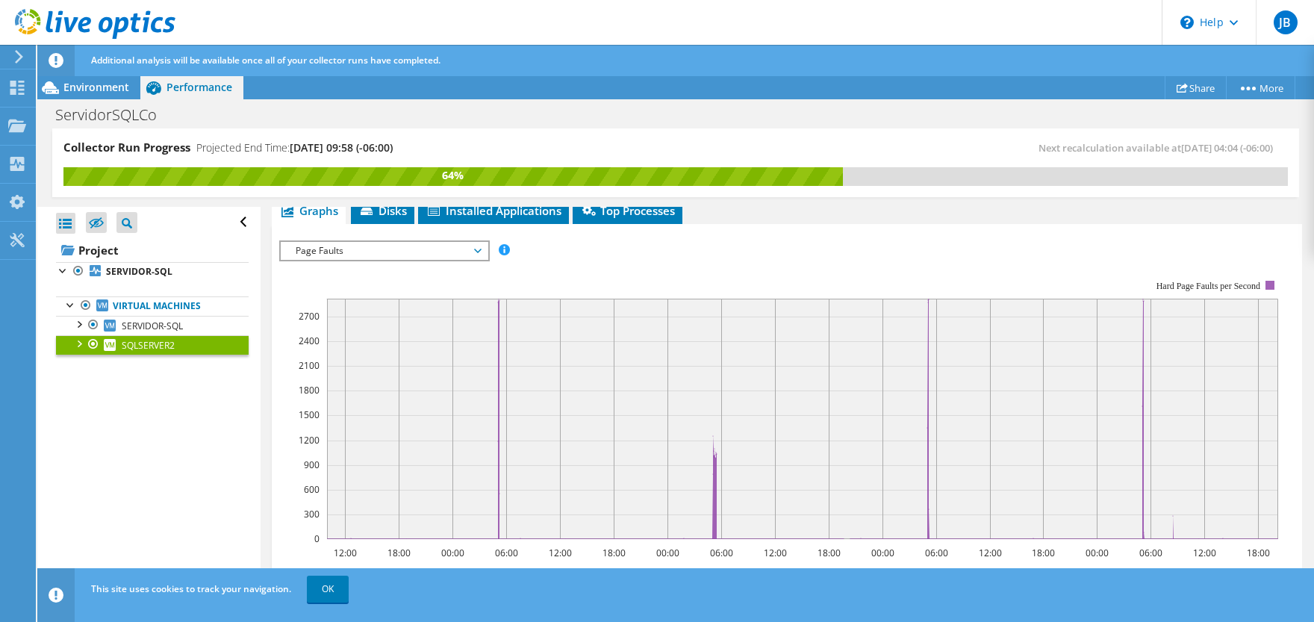
click at [473, 246] on span "Page Faults" at bounding box center [384, 251] width 192 height 18
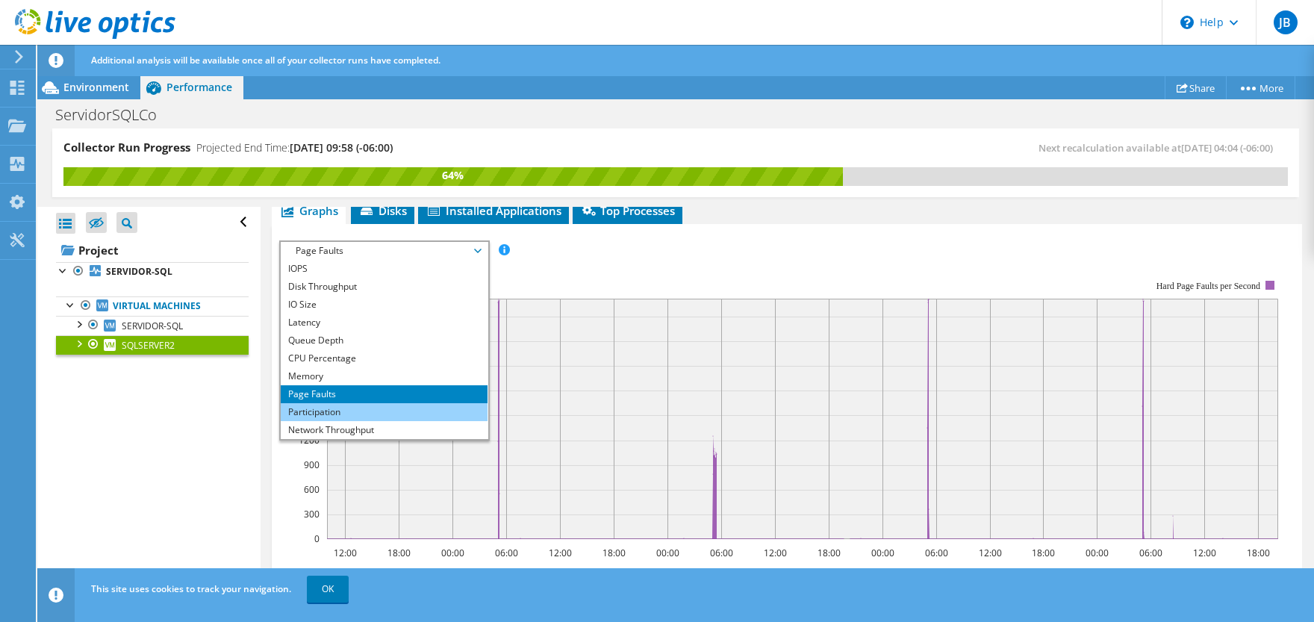
click at [367, 408] on li "Participation" at bounding box center [384, 412] width 207 height 18
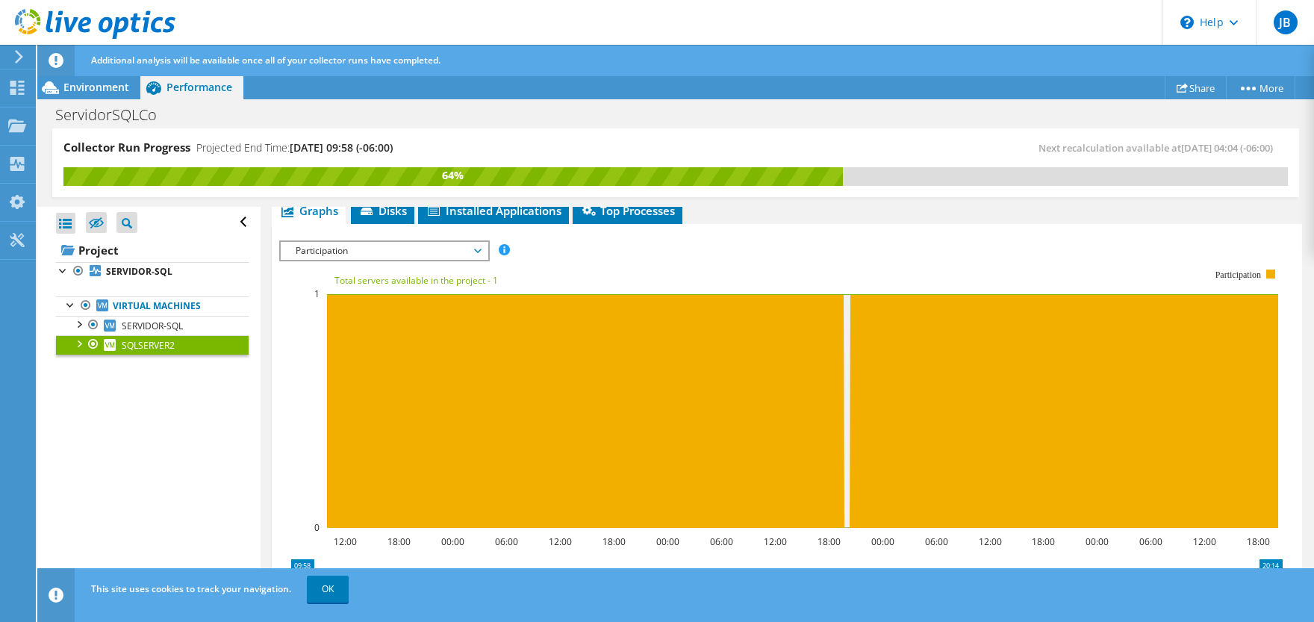
click at [480, 250] on span "Participation" at bounding box center [384, 251] width 192 height 18
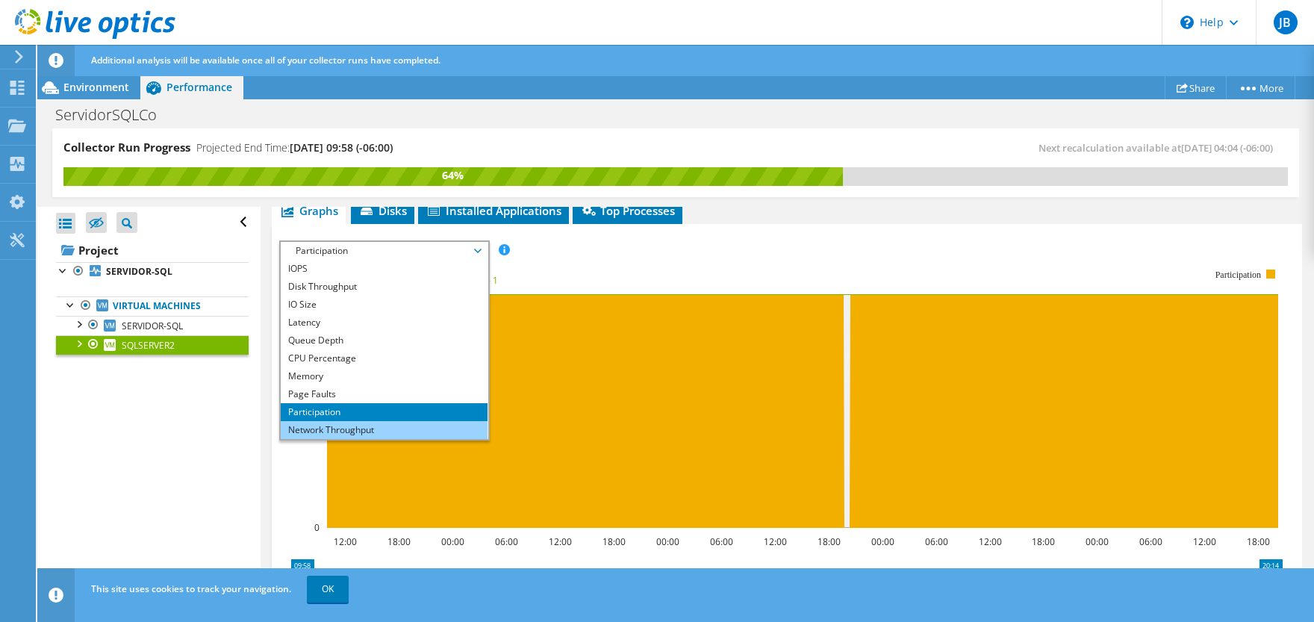
click at [383, 427] on li "Network Throughput" at bounding box center [384, 430] width 207 height 18
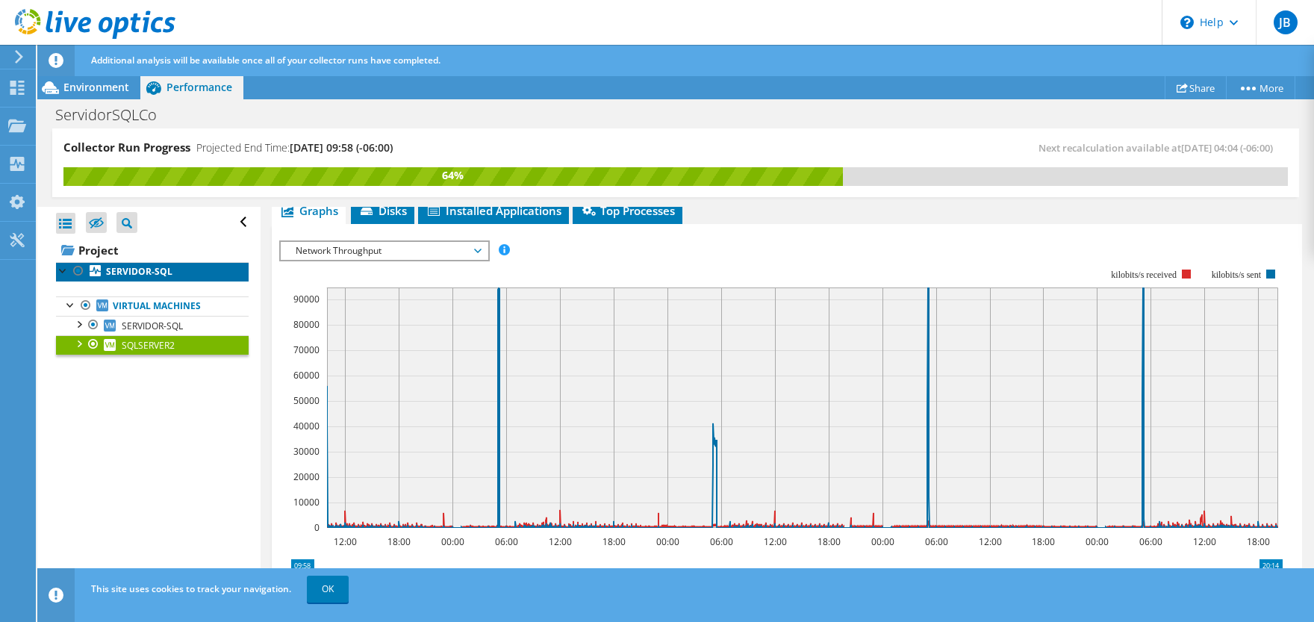
click at [133, 267] on b "SERVIDOR-SQL" at bounding box center [139, 271] width 66 height 13
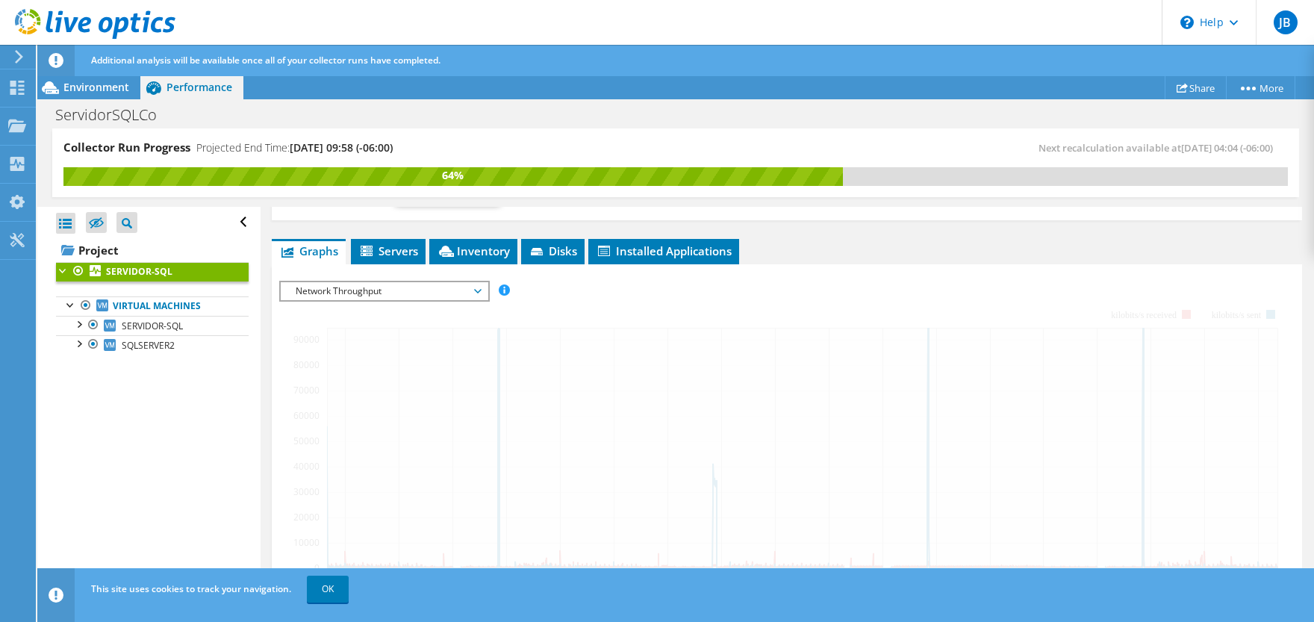
scroll to position [258, 0]
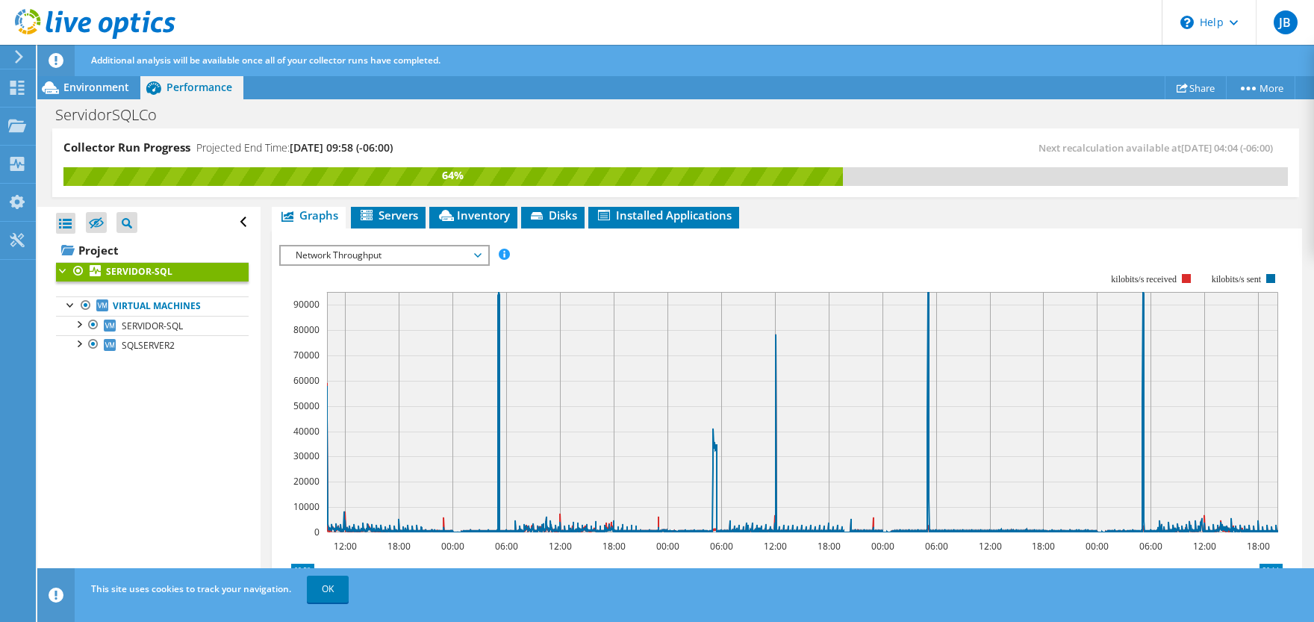
click at [481, 256] on span "Network Throughput" at bounding box center [384, 255] width 207 height 18
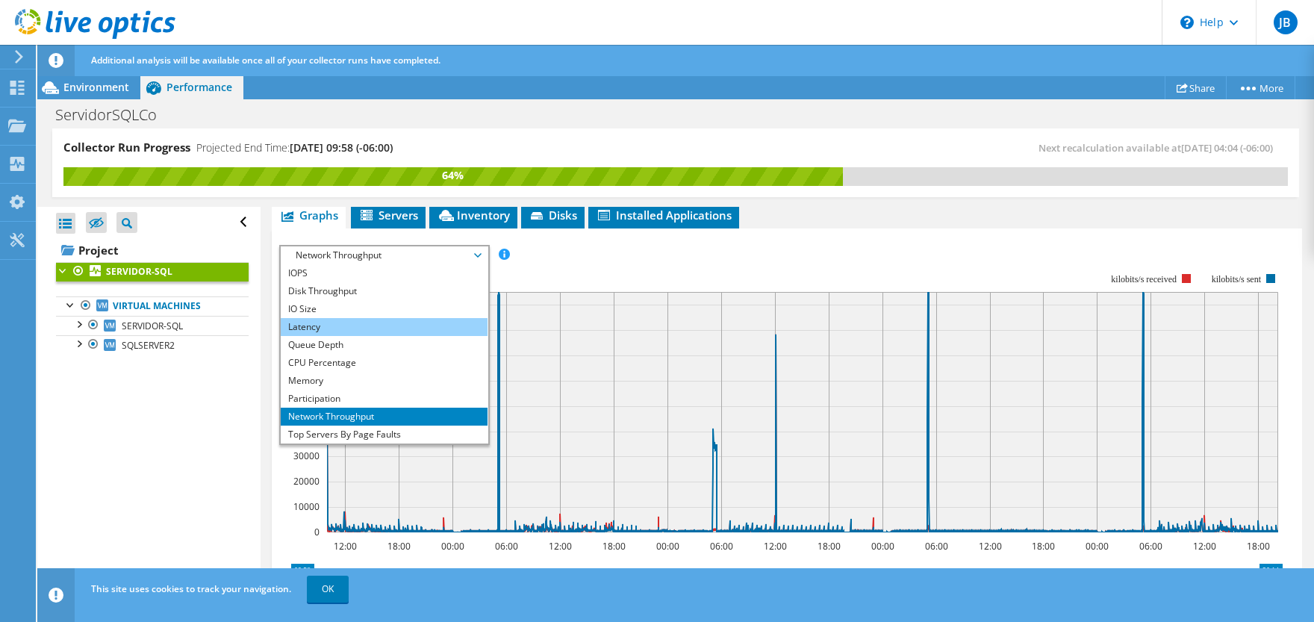
click at [349, 322] on li "Latency" at bounding box center [384, 327] width 207 height 18
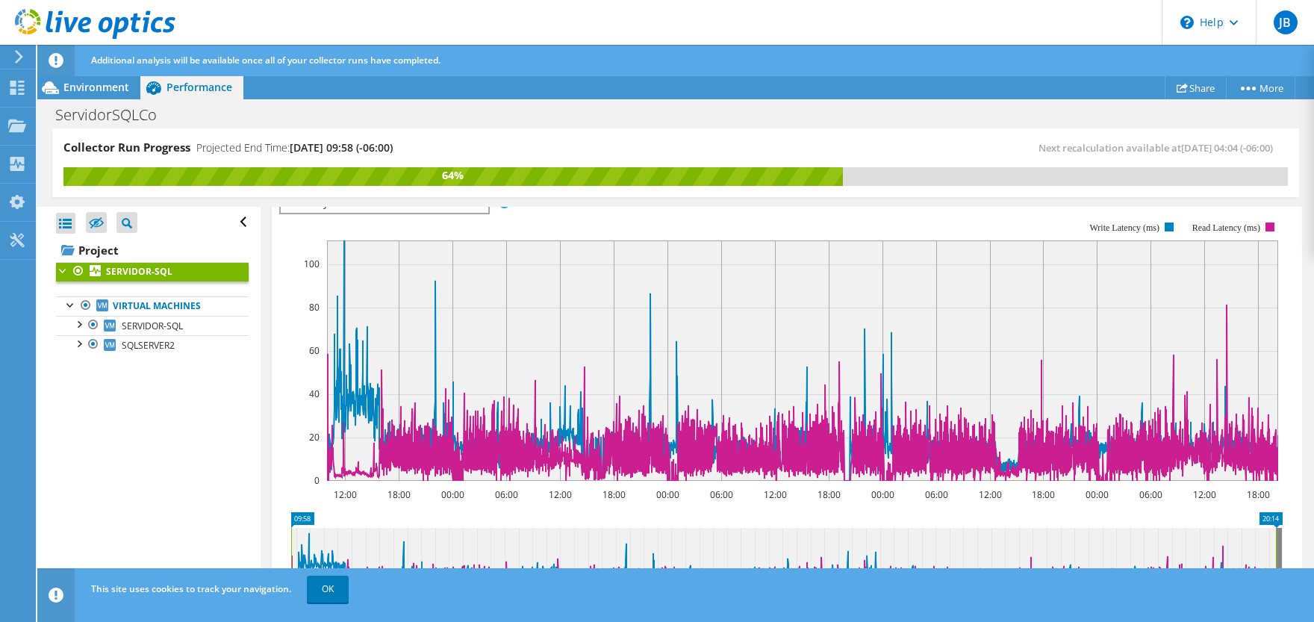
scroll to position [184, 0]
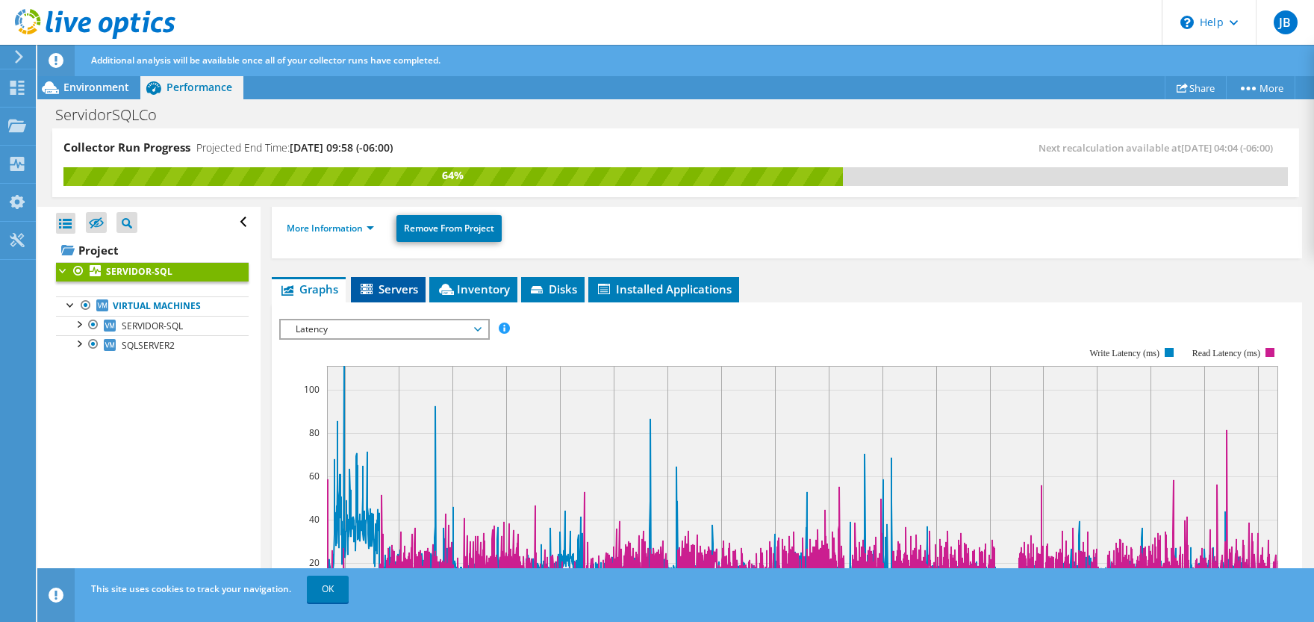
click at [404, 288] on span "Servers" at bounding box center [388, 289] width 60 height 15
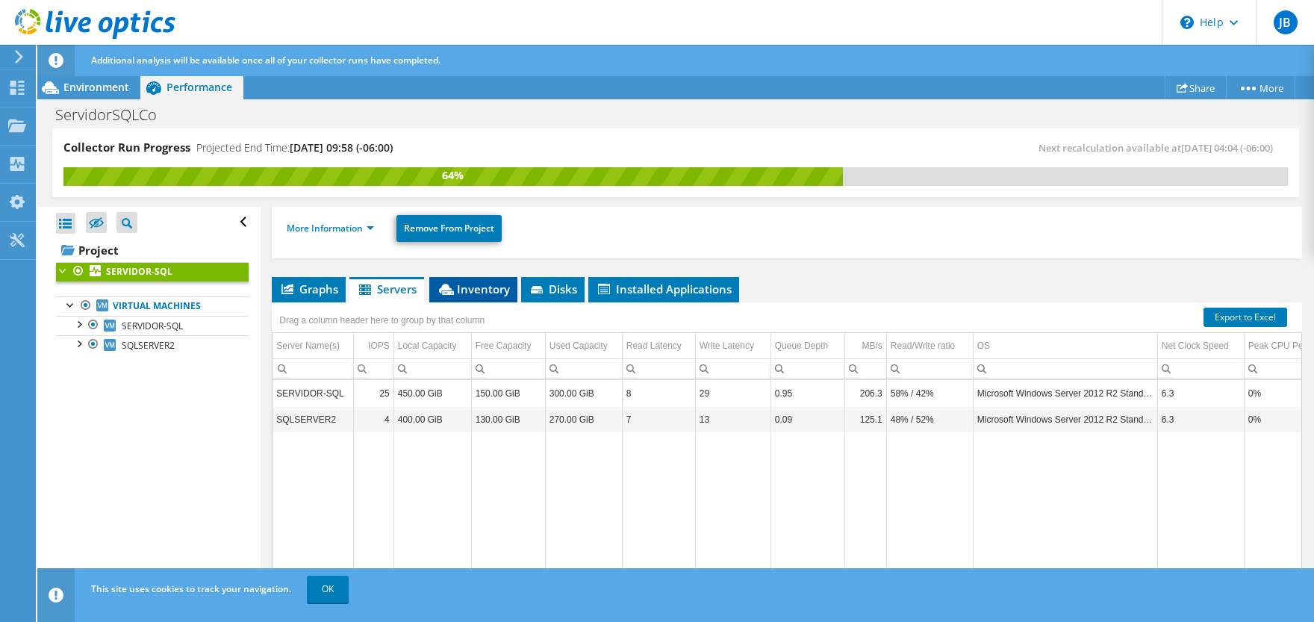
click at [470, 286] on span "Inventory" at bounding box center [473, 289] width 73 height 15
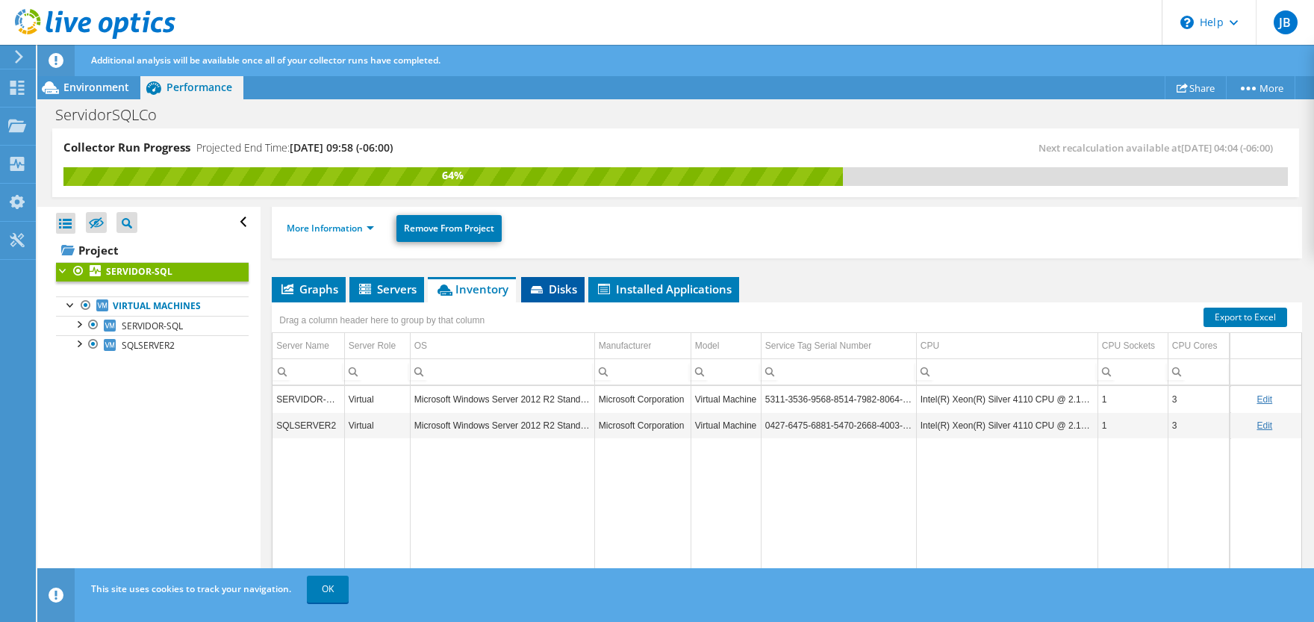
click at [559, 284] on span "Disks" at bounding box center [553, 289] width 49 height 15
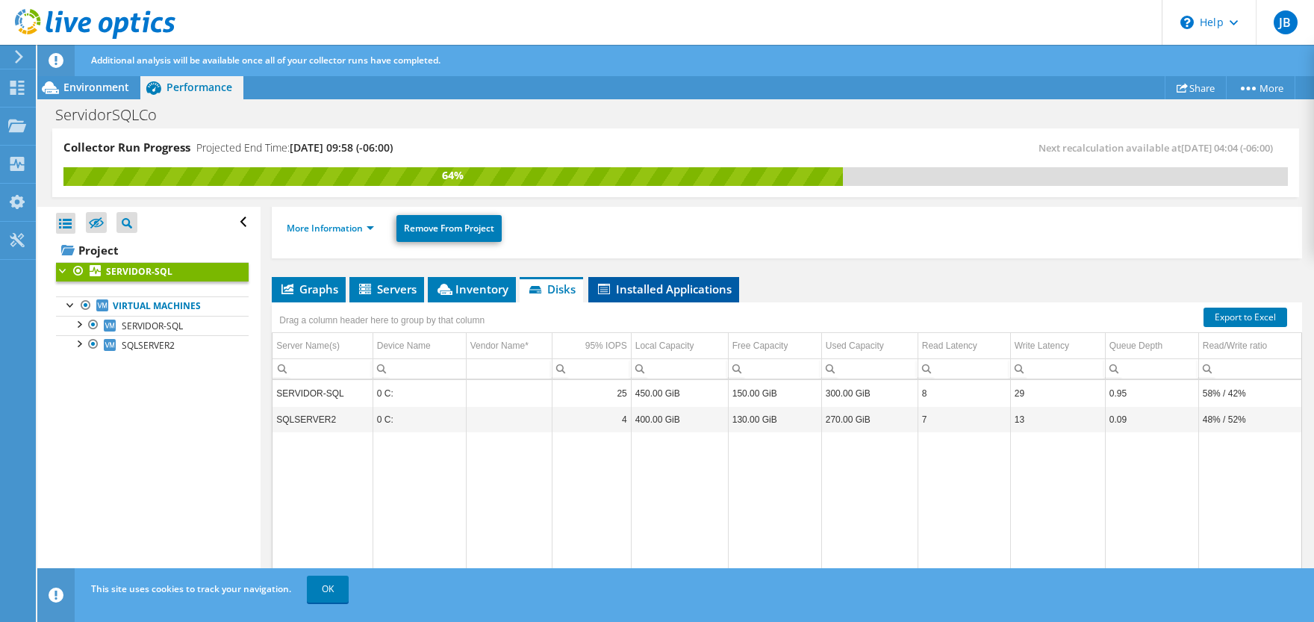
click at [644, 286] on span "Installed Applications" at bounding box center [664, 289] width 136 height 15
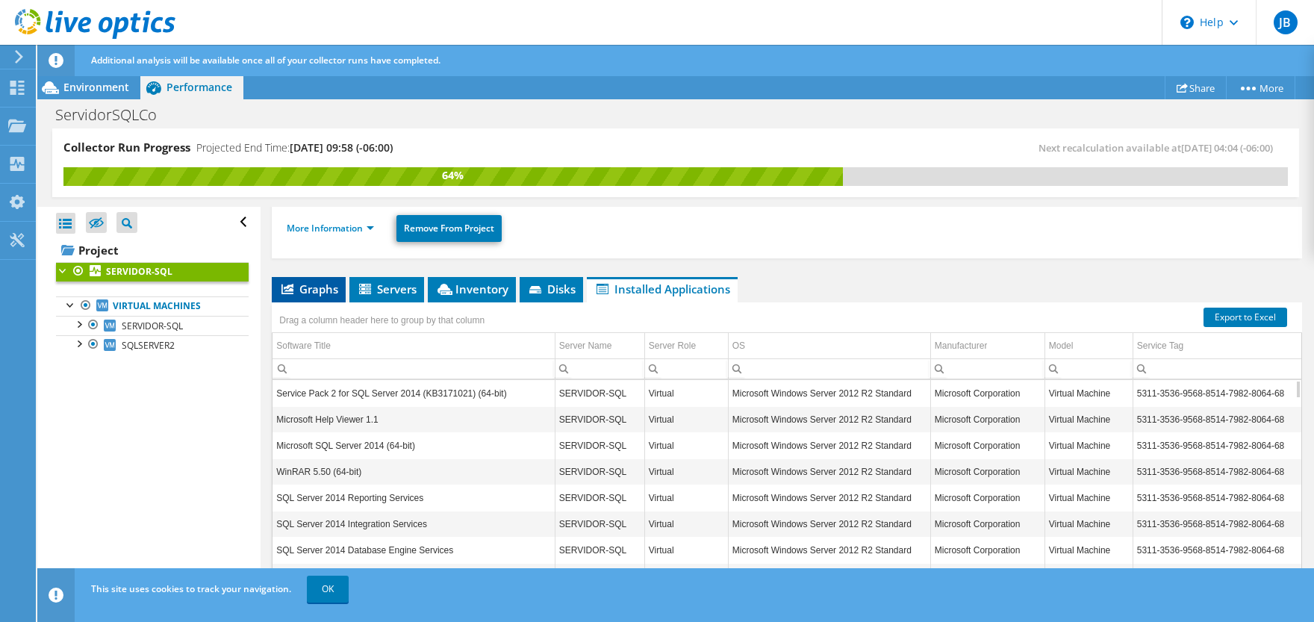
click at [334, 282] on span "Graphs" at bounding box center [308, 289] width 59 height 15
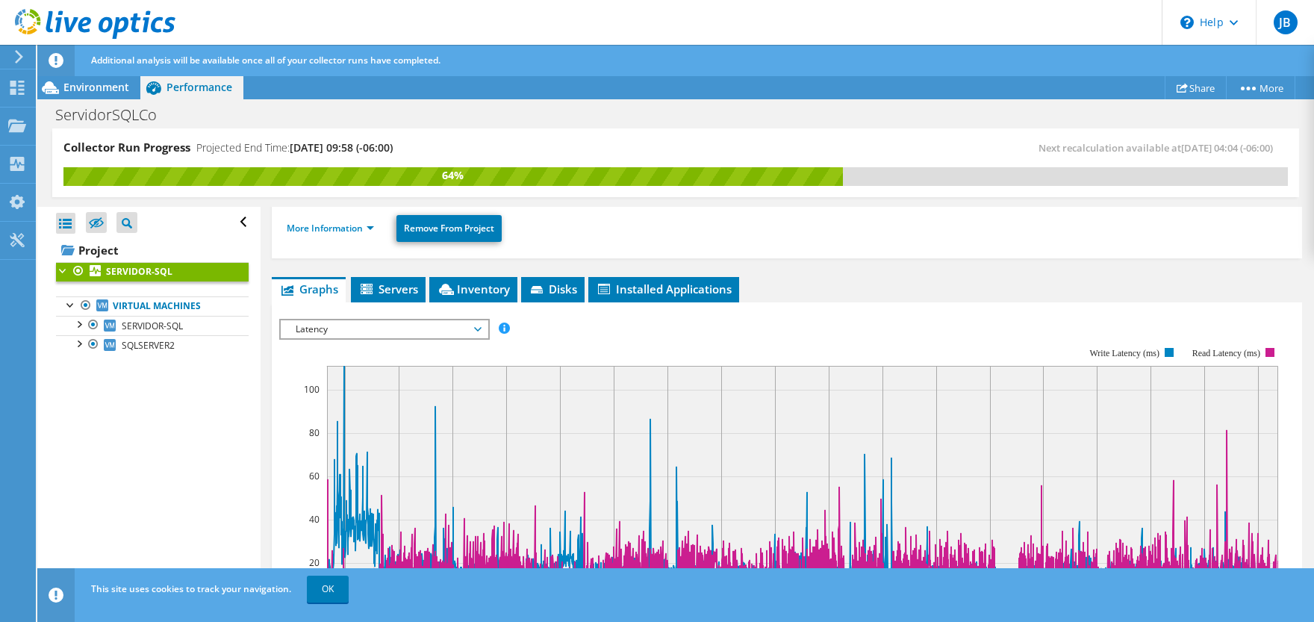
scroll to position [258, 0]
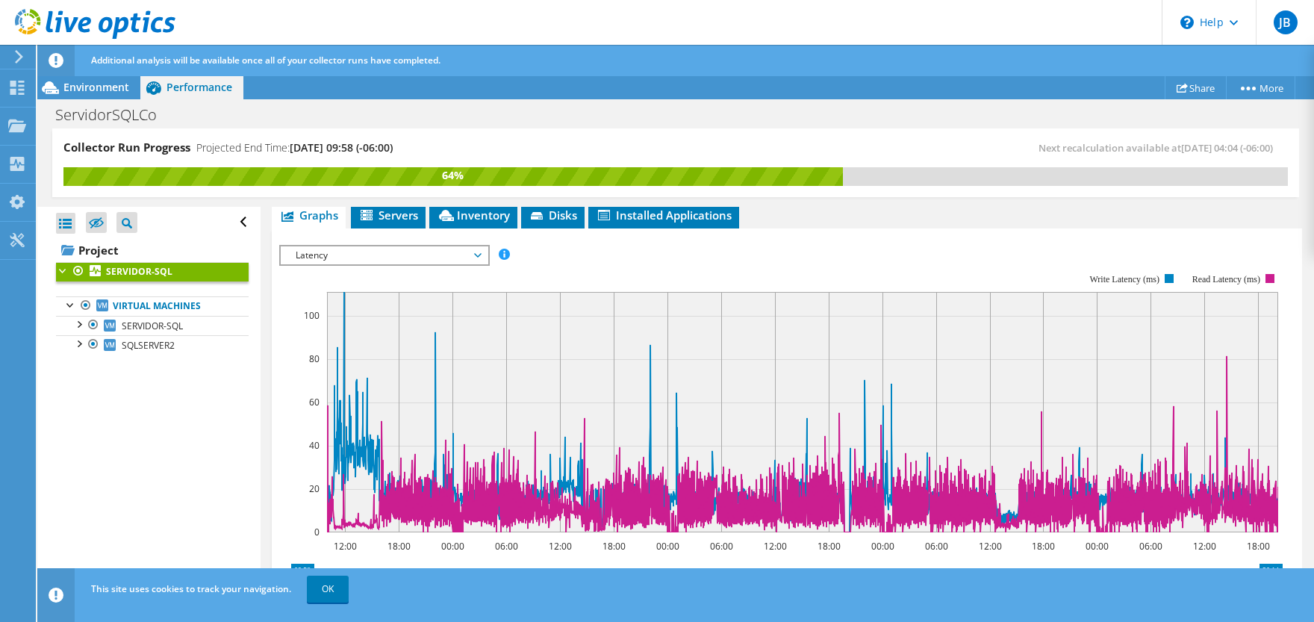
click at [419, 252] on span "Latency" at bounding box center [384, 255] width 192 height 18
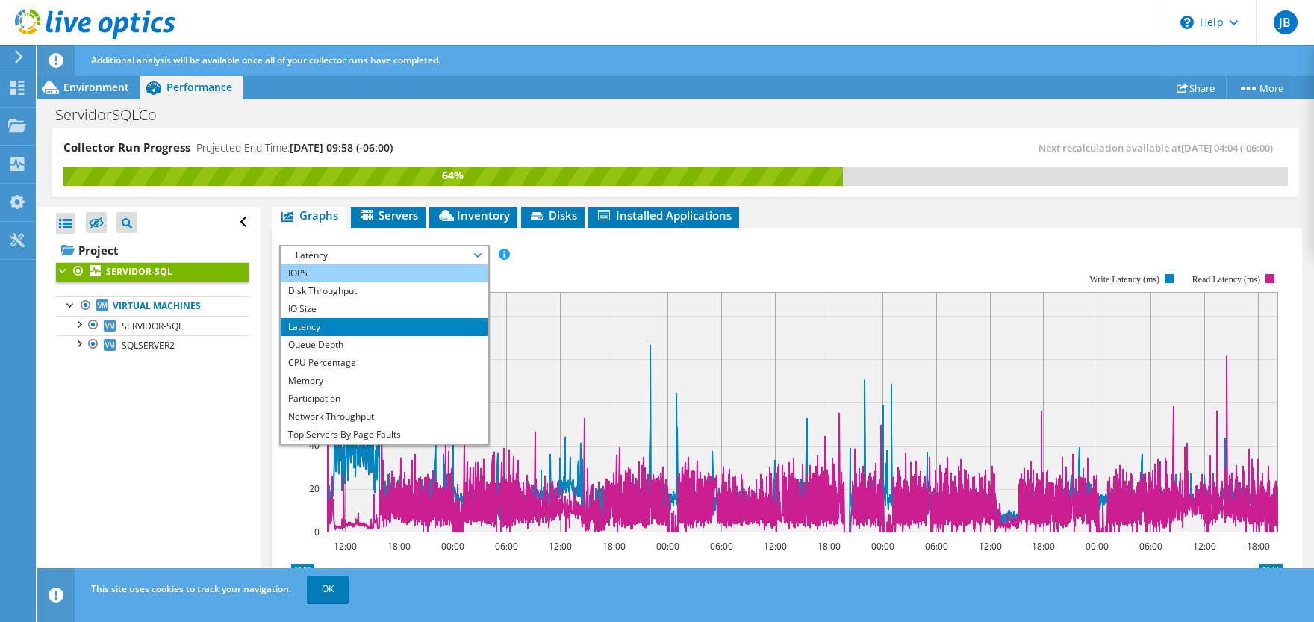
click at [407, 264] on li "IOPS" at bounding box center [384, 273] width 207 height 18
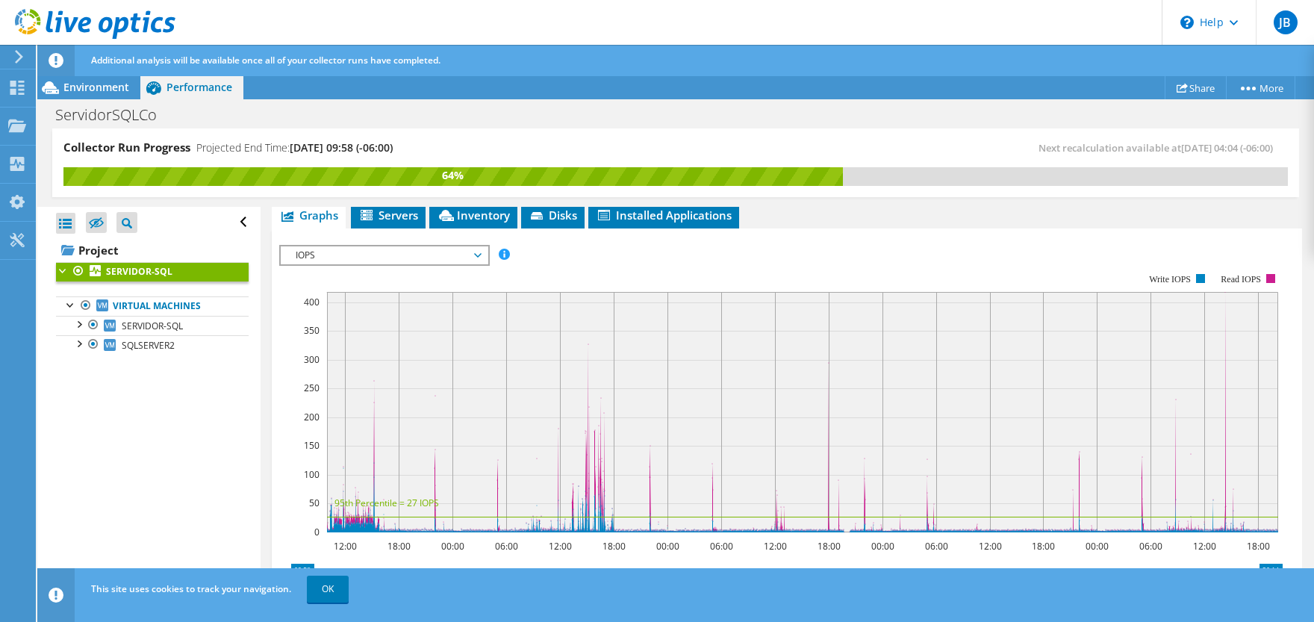
scroll to position [406, 0]
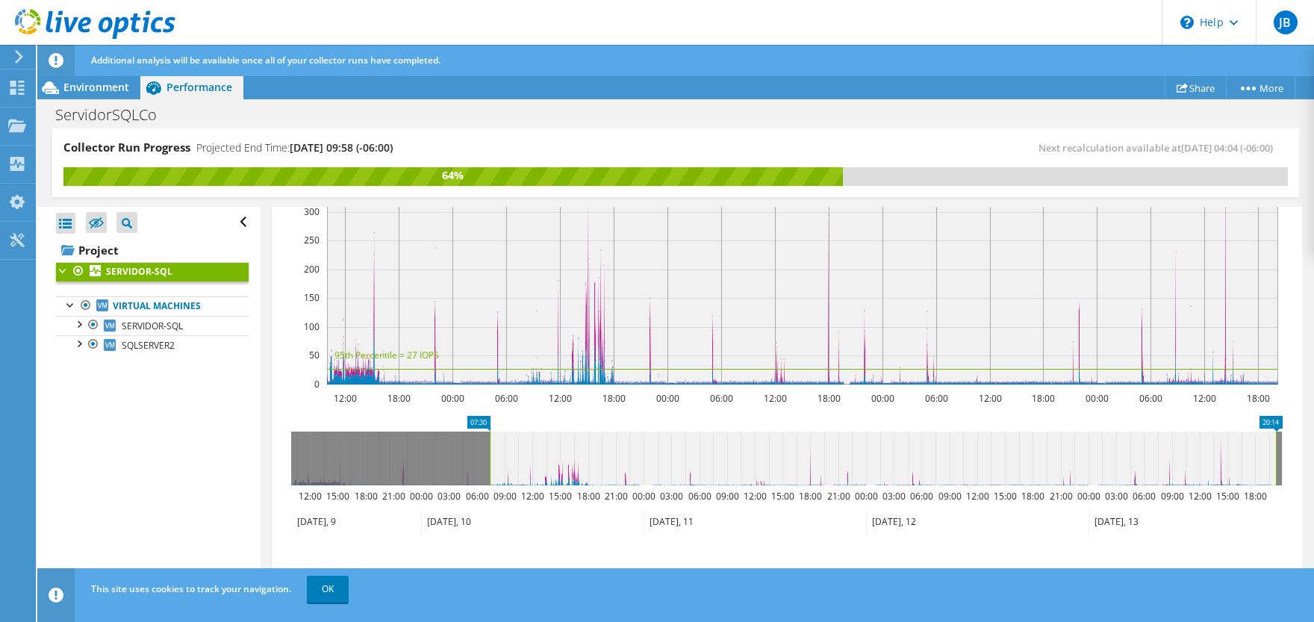
drag, startPoint x: 290, startPoint y: 447, endPoint x: 488, endPoint y: 451, distance: 198.7
click at [488, 451] on rect at bounding box center [490, 459] width 6 height 54
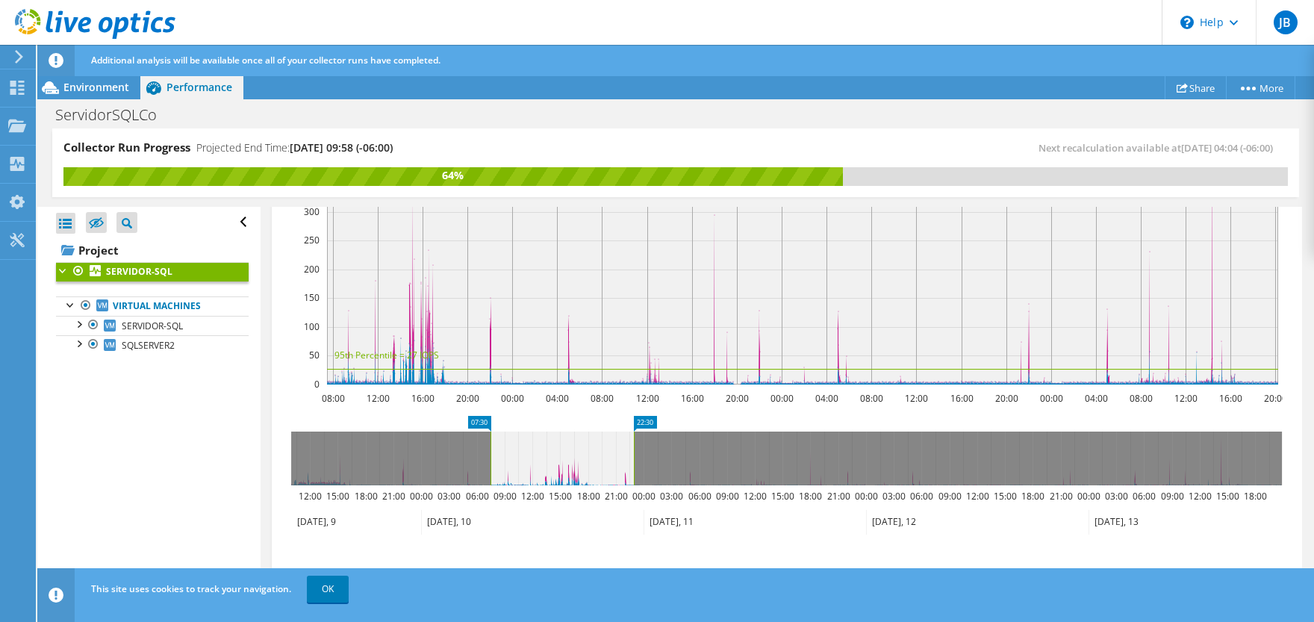
drag, startPoint x: 1277, startPoint y: 448, endPoint x: 635, endPoint y: 438, distance: 642.3
click at [635, 438] on rect at bounding box center [634, 459] width 6 height 54
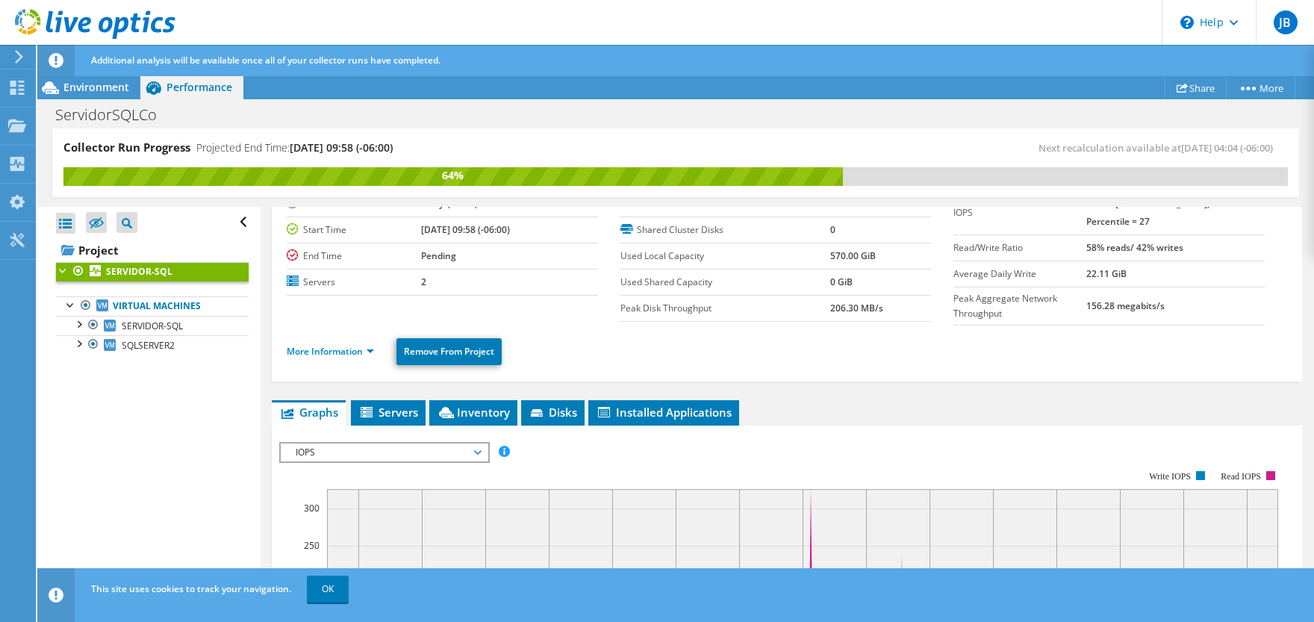
scroll to position [0, 0]
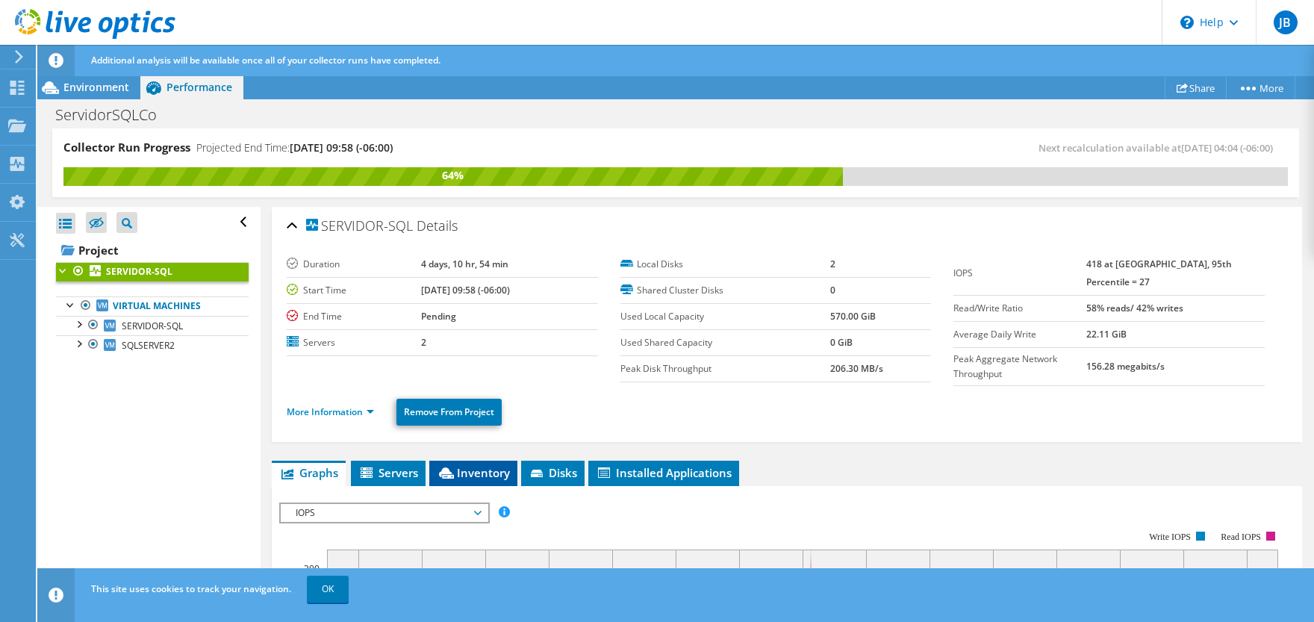
click at [468, 468] on span "Inventory" at bounding box center [473, 472] width 73 height 15
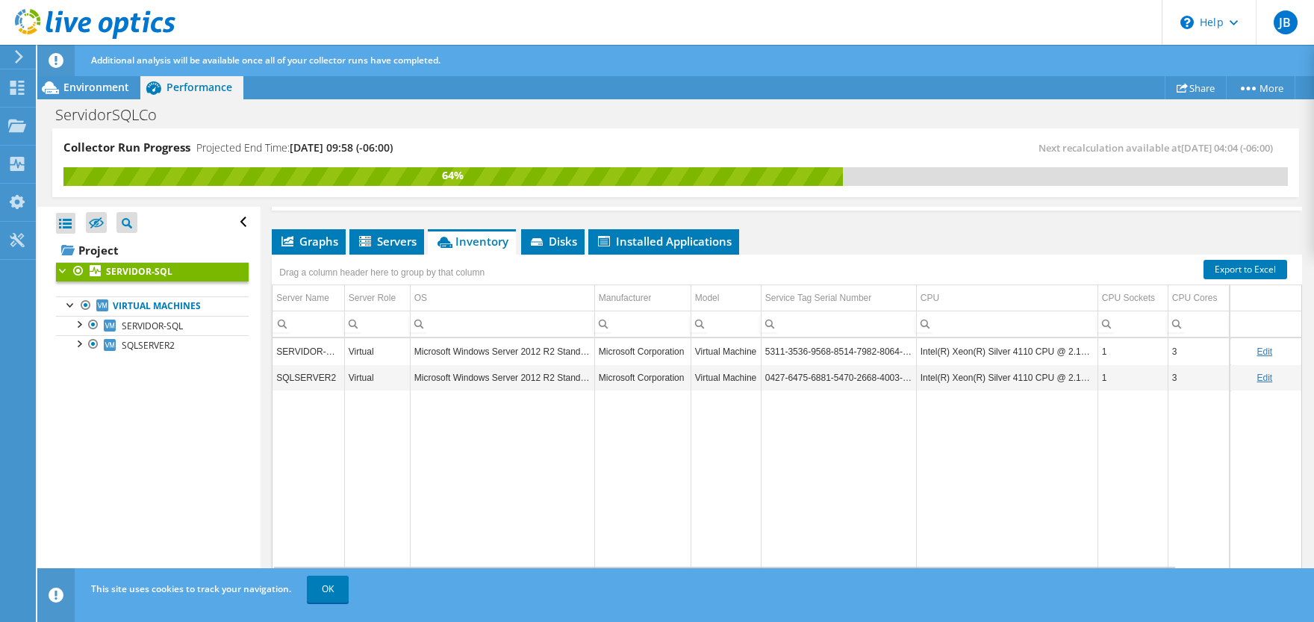
scroll to position [158, 0]
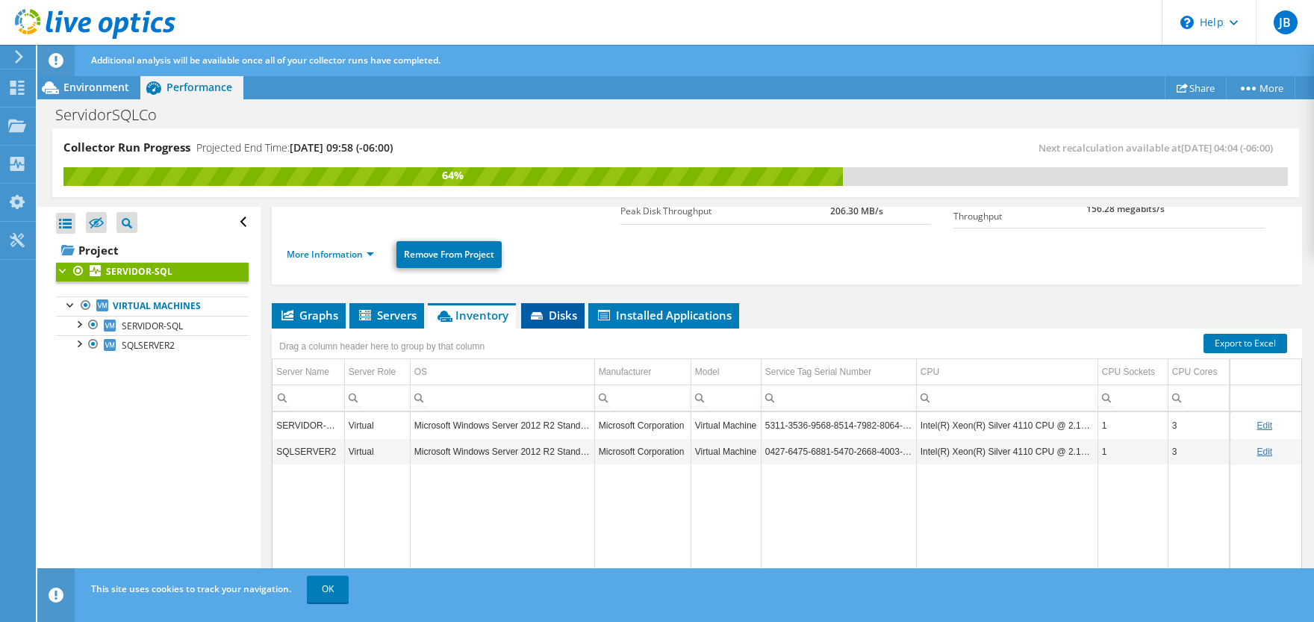
click at [571, 308] on span "Disks" at bounding box center [553, 315] width 49 height 15
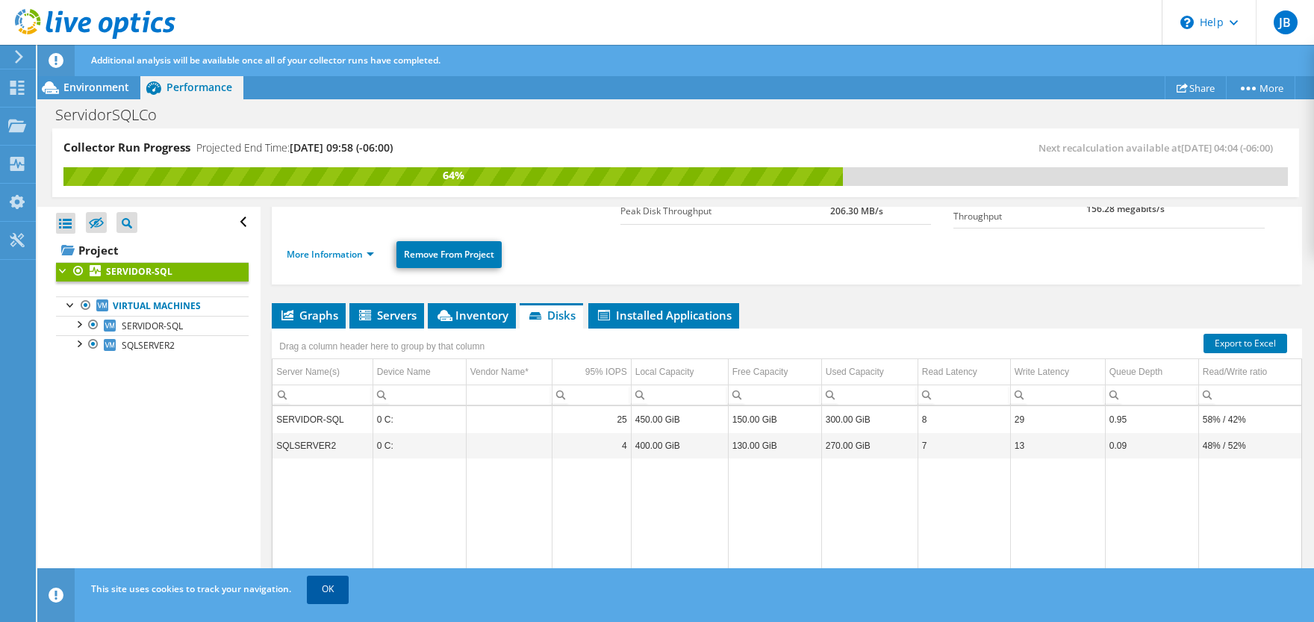
click at [336, 591] on link "OK" at bounding box center [328, 589] width 42 height 27
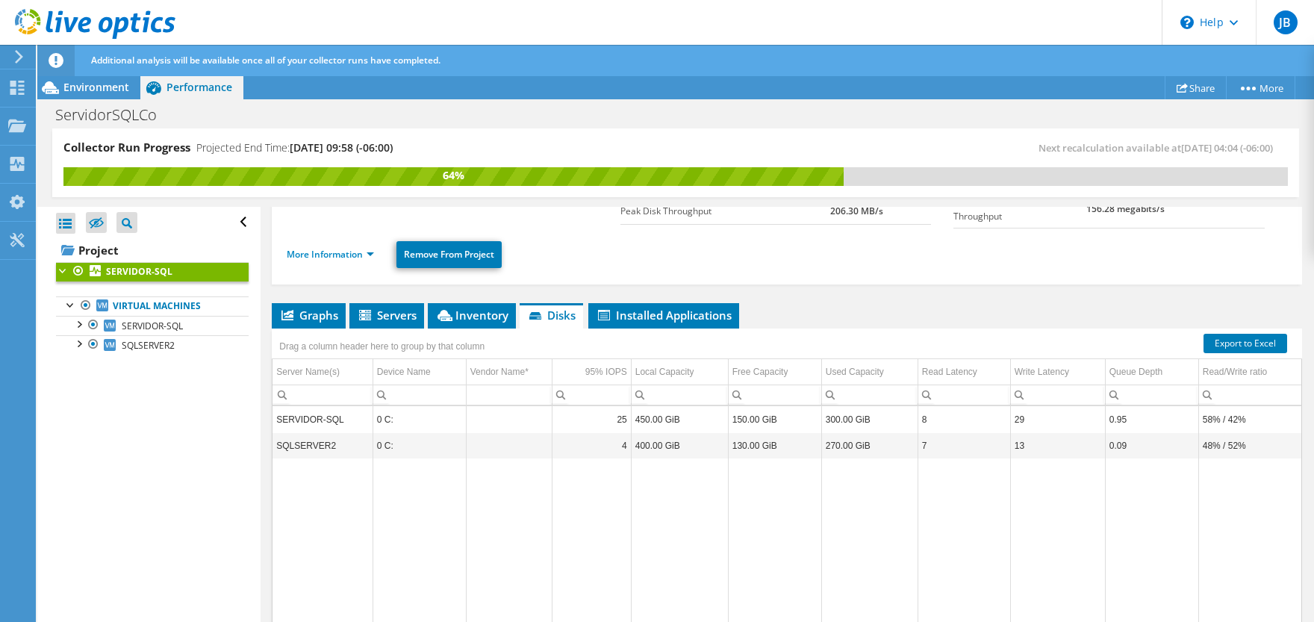
click at [1234, 412] on td "58% / 42%" at bounding box center [1251, 419] width 105 height 26
click at [674, 313] on span "Installed Applications" at bounding box center [664, 315] width 136 height 15
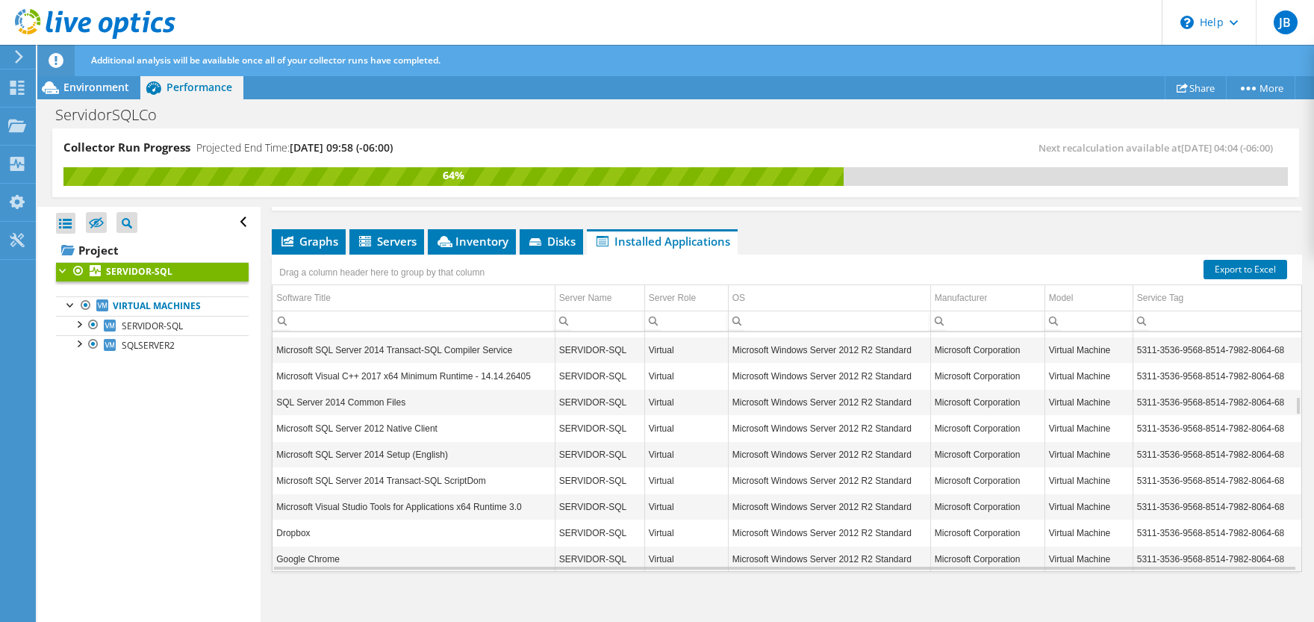
scroll to position [895, 0]
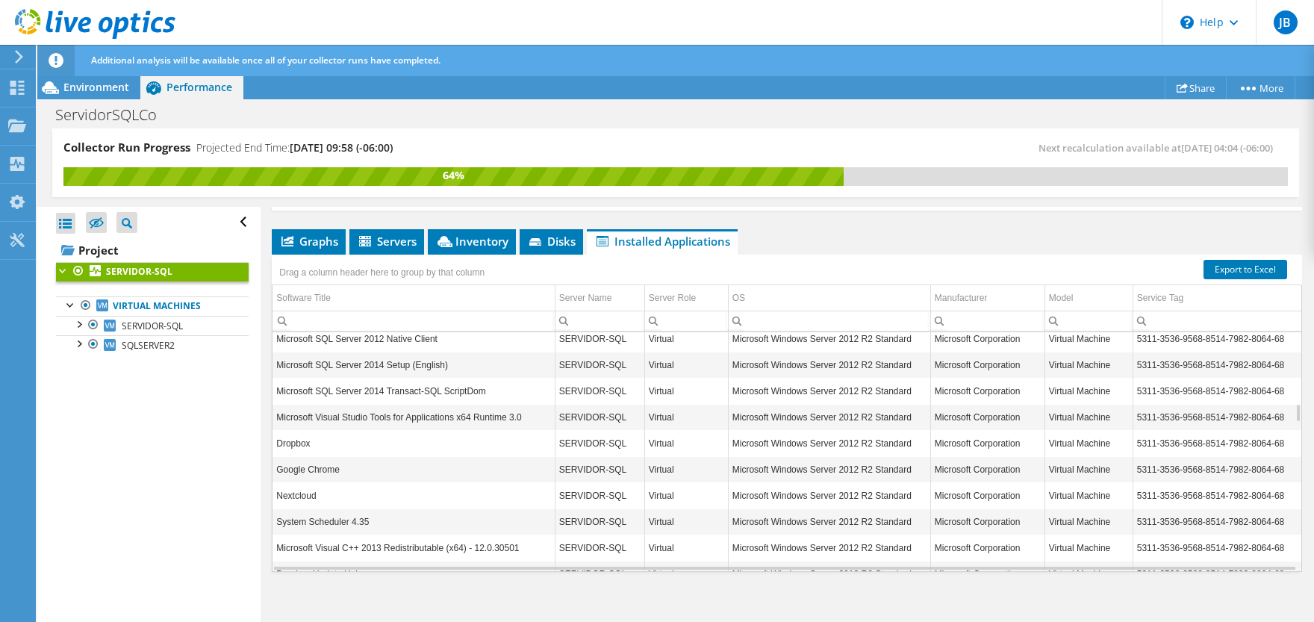
click at [354, 435] on td "Dropbox" at bounding box center [414, 443] width 282 height 26
